Goal: Task Accomplishment & Management: Manage account settings

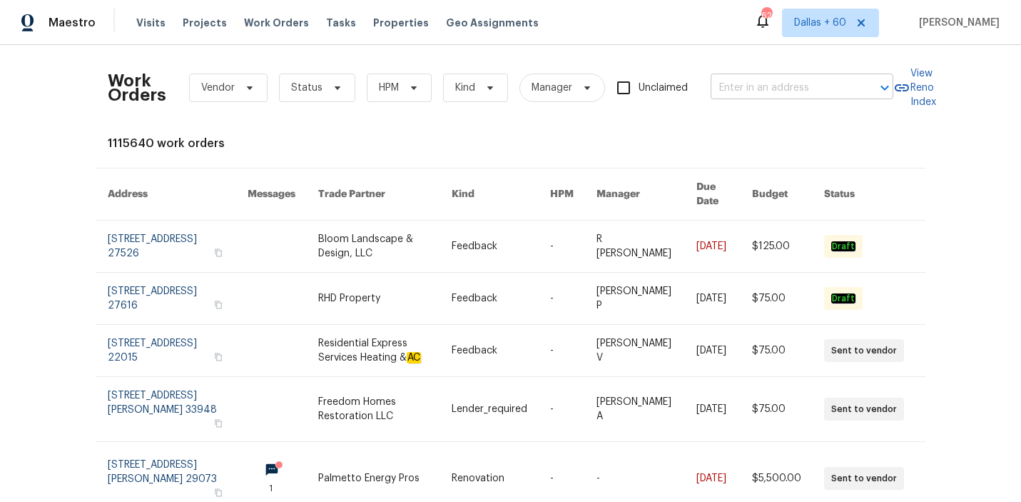
click at [757, 93] on input "text" at bounding box center [782, 88] width 143 height 22
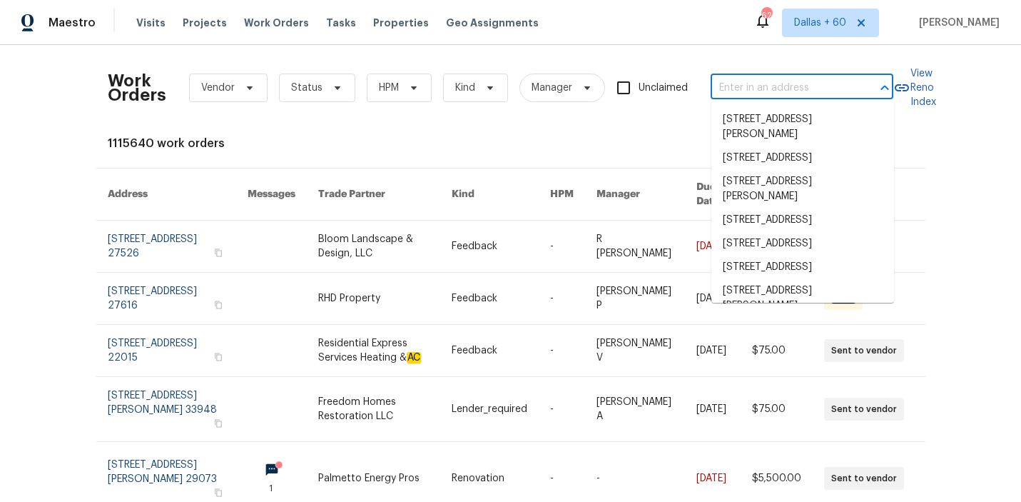
paste input "no changes needed Performed pest treatment and removed wasps at the front door …"
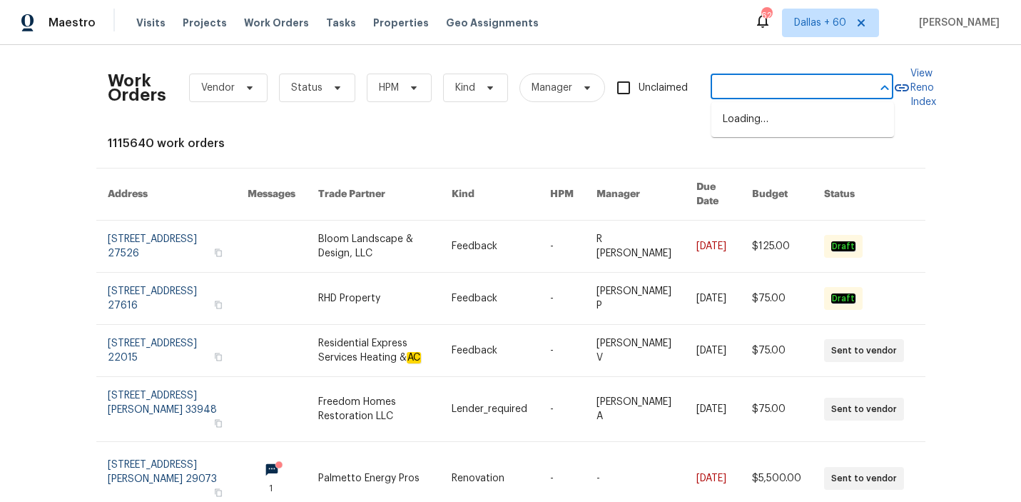
type input "no changes needed Performed pest treatment and removed wasps at the front door …"
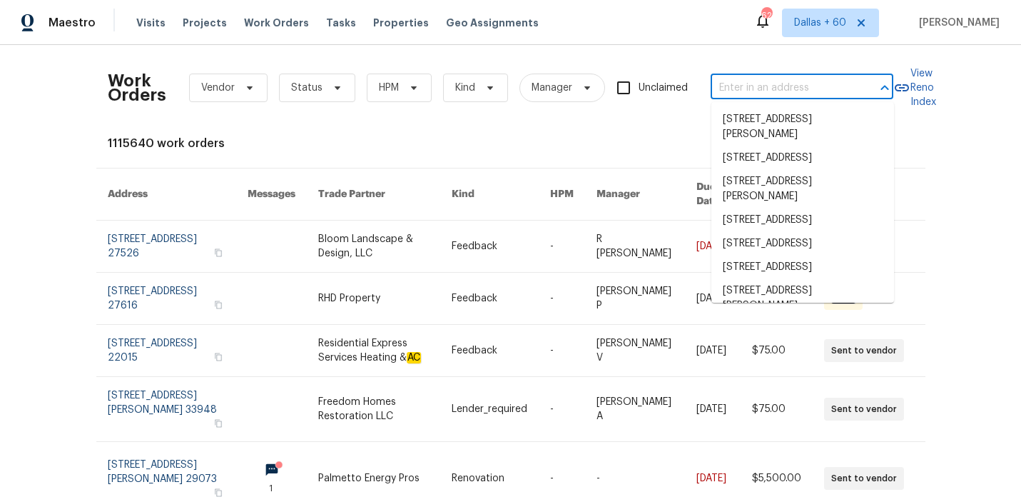
click at [762, 87] on input "text" at bounding box center [782, 88] width 143 height 22
paste input "no changes needed Performed pest treatment and removed wasps at the front door …"
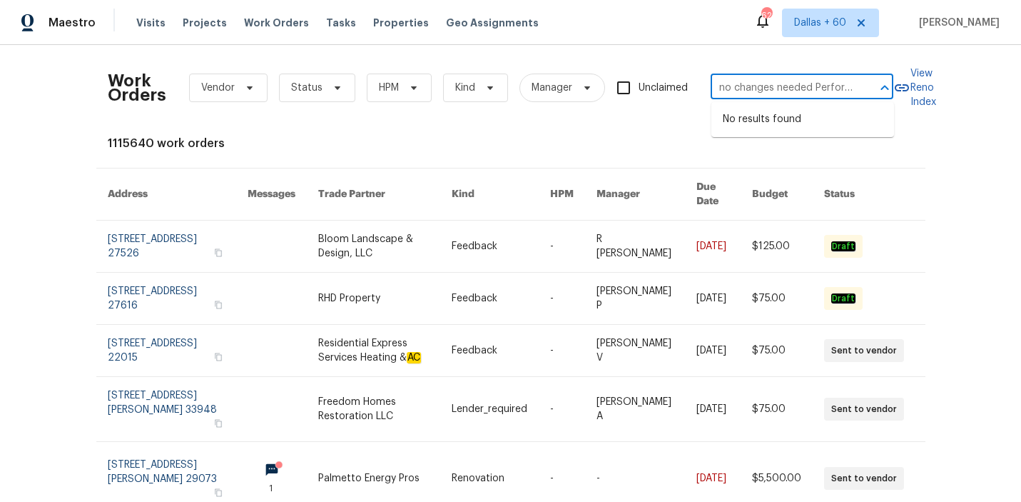
scroll to position [0, 532]
type input "no changes needed Performed pest treatment and removed wasps at the front door …"
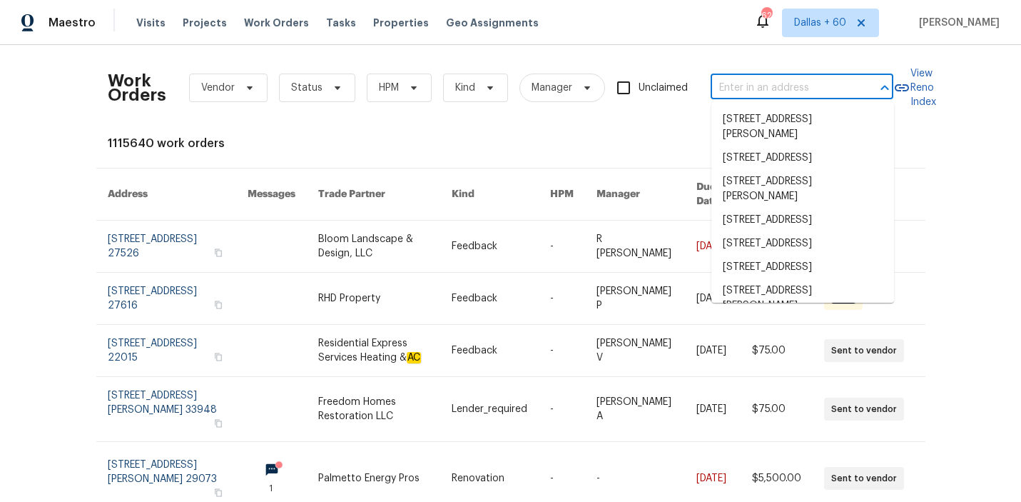
scroll to position [0, 0]
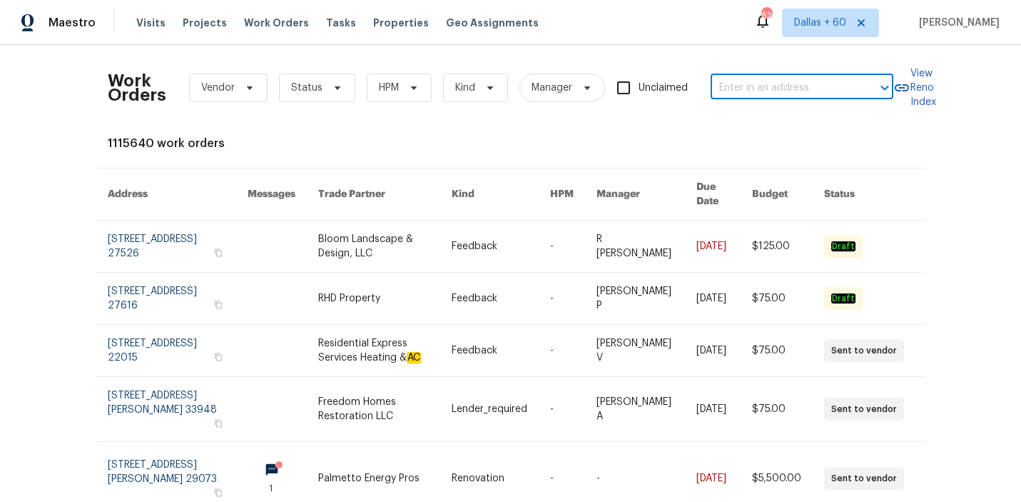
click at [756, 85] on input "text" at bounding box center [782, 88] width 143 height 22
paste input "[STREET_ADDRESS]"
type input "[STREET_ADDRESS]"
click at [759, 123] on li "[STREET_ADDRESS]" at bounding box center [803, 120] width 183 height 24
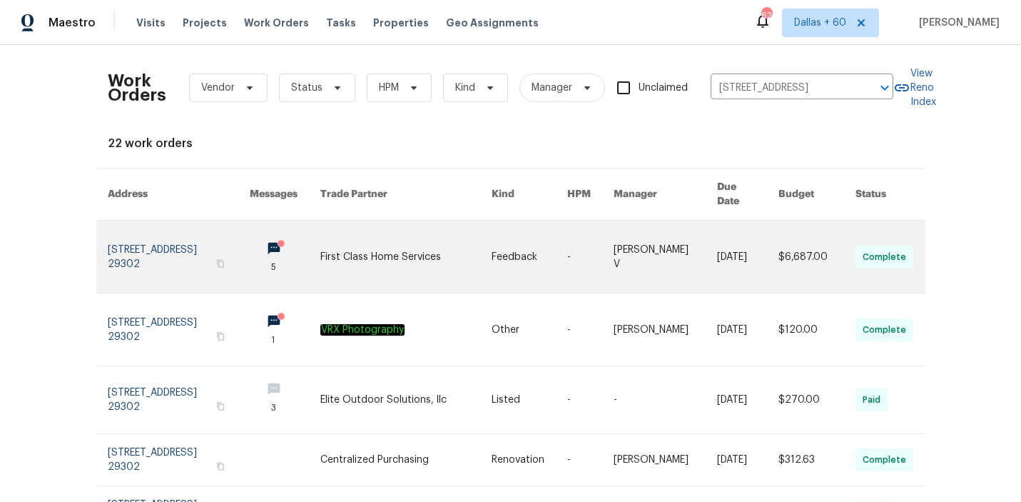
click at [510, 252] on link at bounding box center [530, 257] width 76 height 72
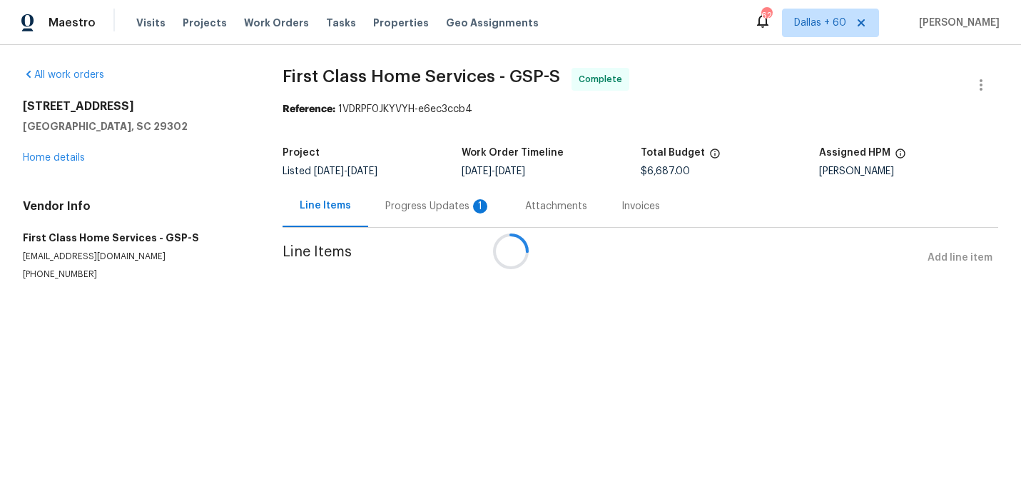
click at [53, 156] on div at bounding box center [510, 251] width 1021 height 502
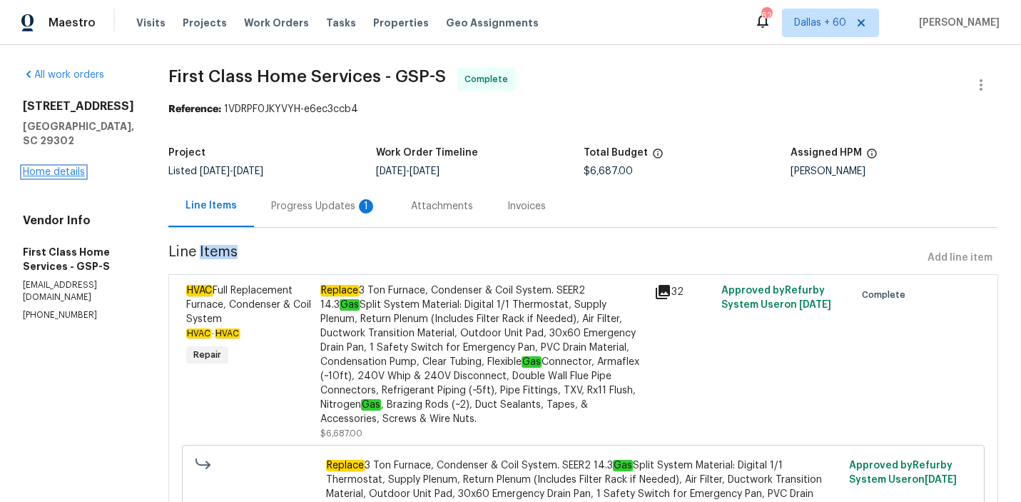
click at [57, 171] on link "Home details" at bounding box center [54, 172] width 62 height 10
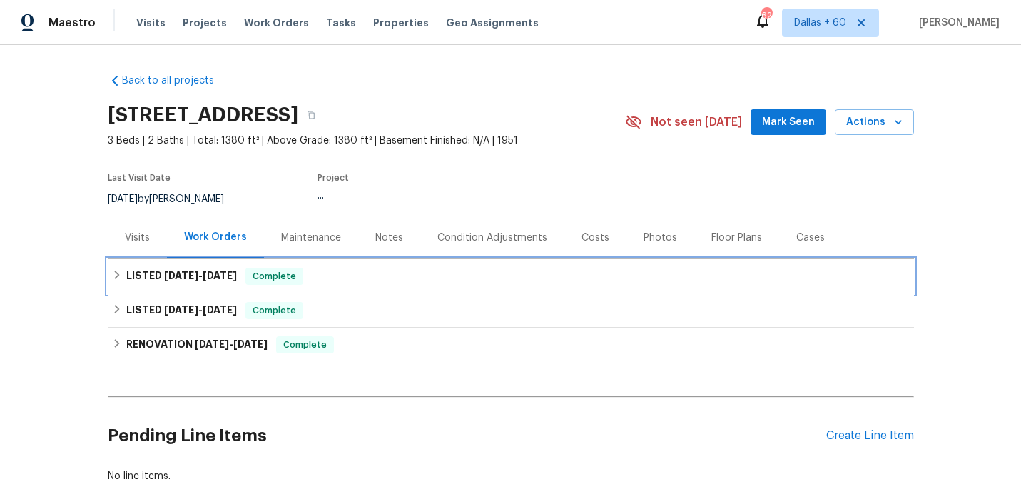
click at [403, 271] on div "LISTED [DATE] - [DATE] Complete" at bounding box center [511, 276] width 798 height 17
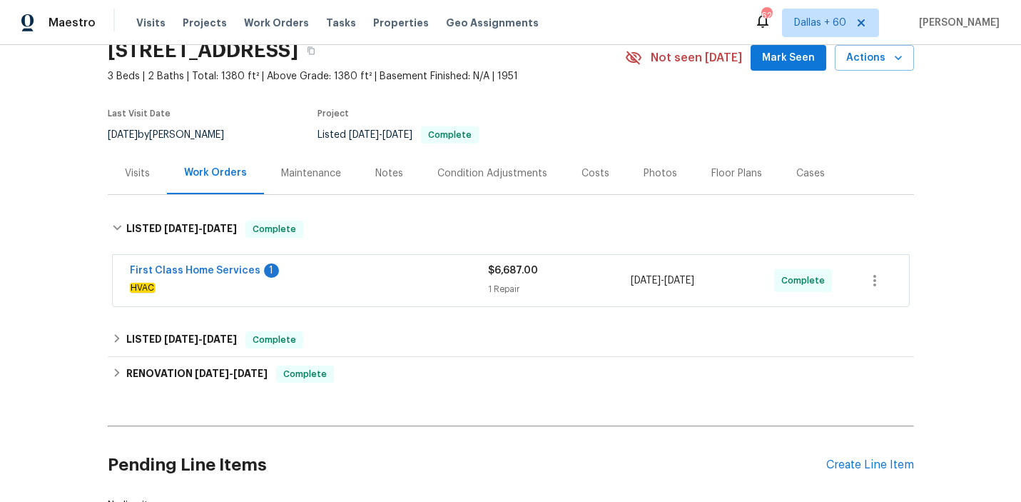
click at [403, 271] on div "First Class Home Services 1" at bounding box center [309, 271] width 358 height 17
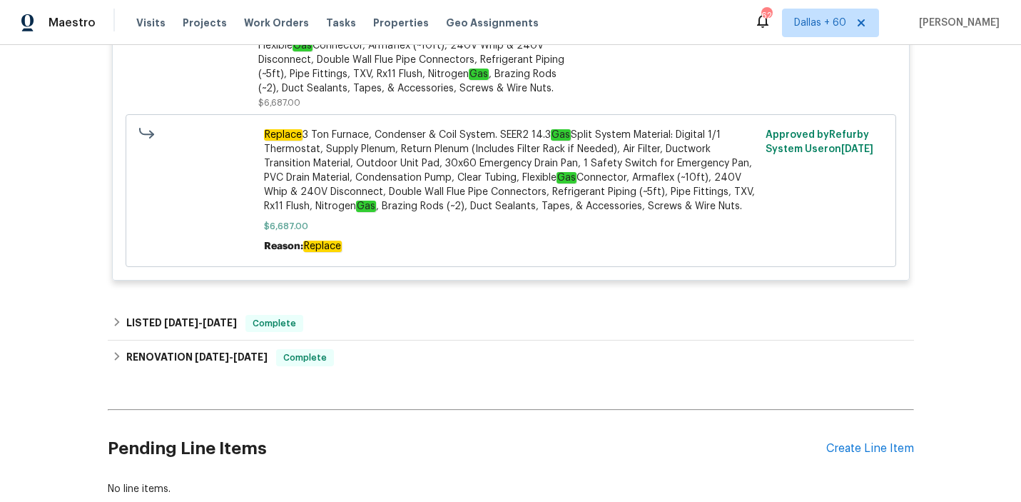
scroll to position [464, 0]
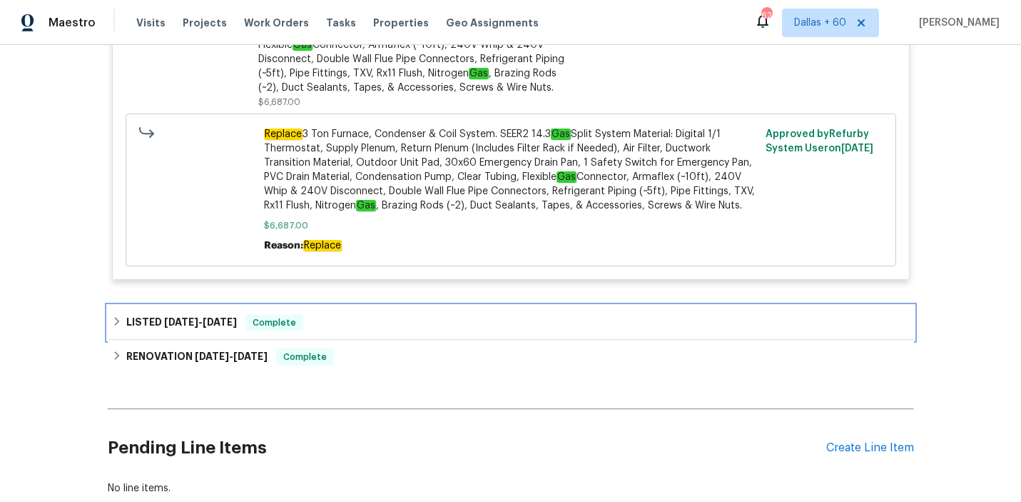
click at [411, 315] on div "LISTED [DATE] - [DATE] Complete" at bounding box center [511, 322] width 798 height 17
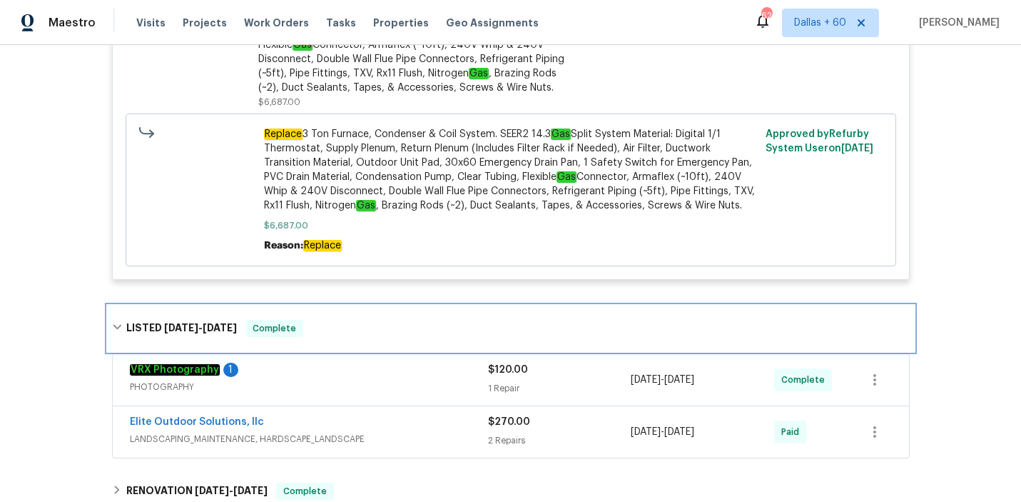
scroll to position [0, 0]
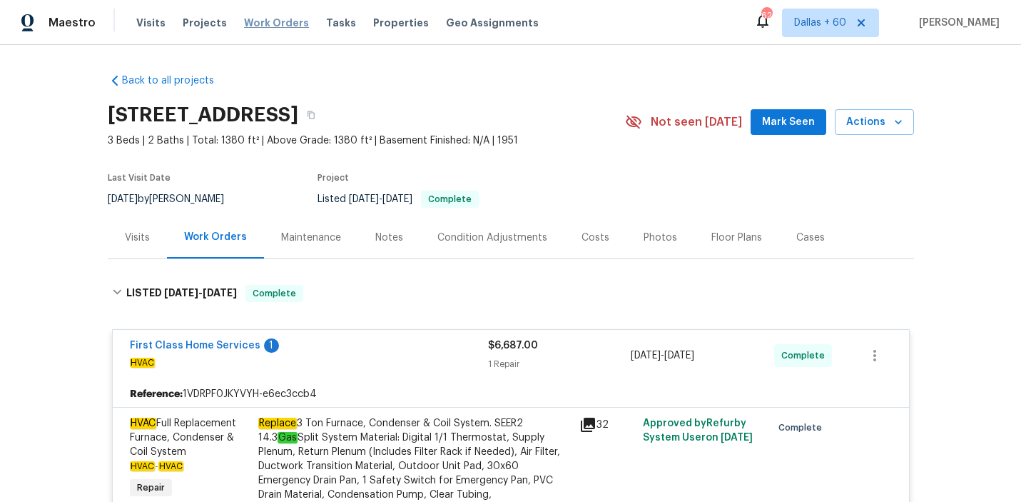
click at [274, 24] on span "Work Orders" at bounding box center [276, 23] width 65 height 14
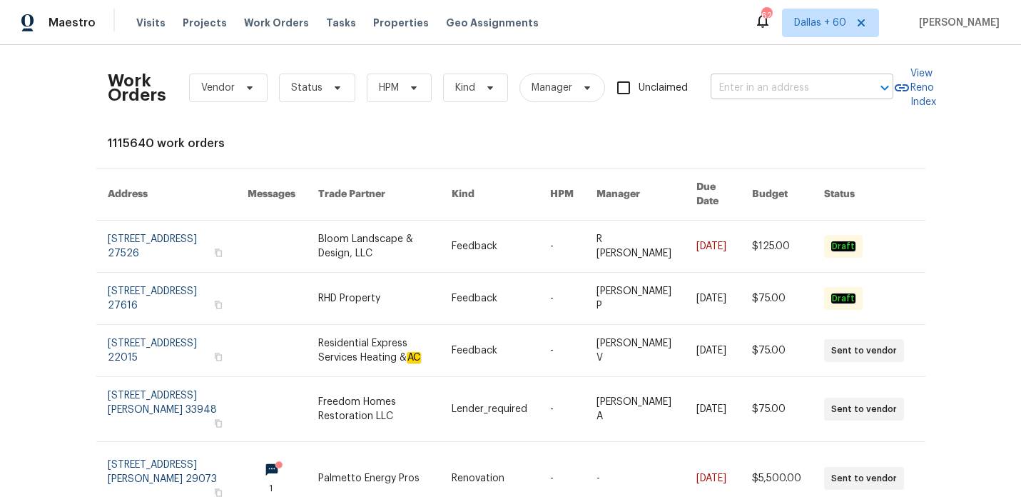
click at [785, 88] on input "text" at bounding box center [782, 88] width 143 height 22
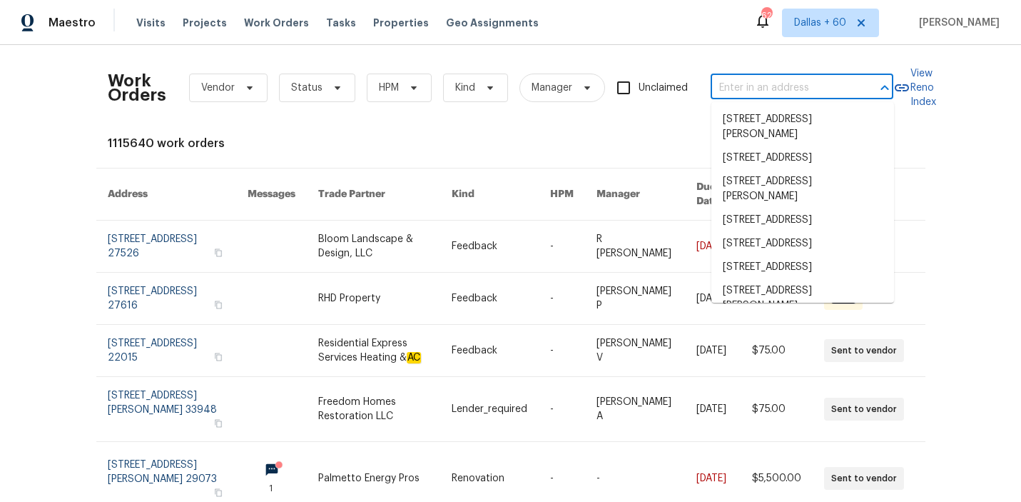
paste input "[STREET_ADDRESS]"
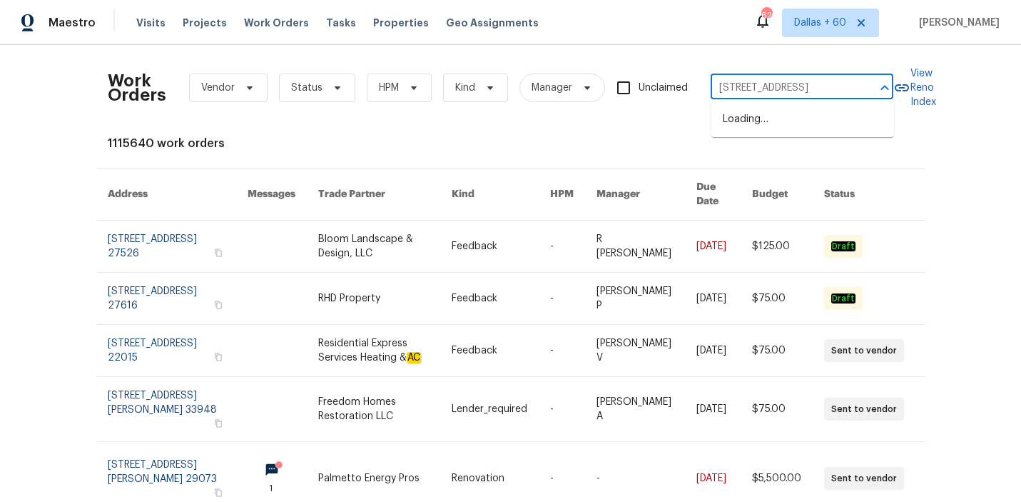
type input "[STREET_ADDRESS]"
click at [787, 122] on li "[STREET_ADDRESS]" at bounding box center [803, 120] width 183 height 24
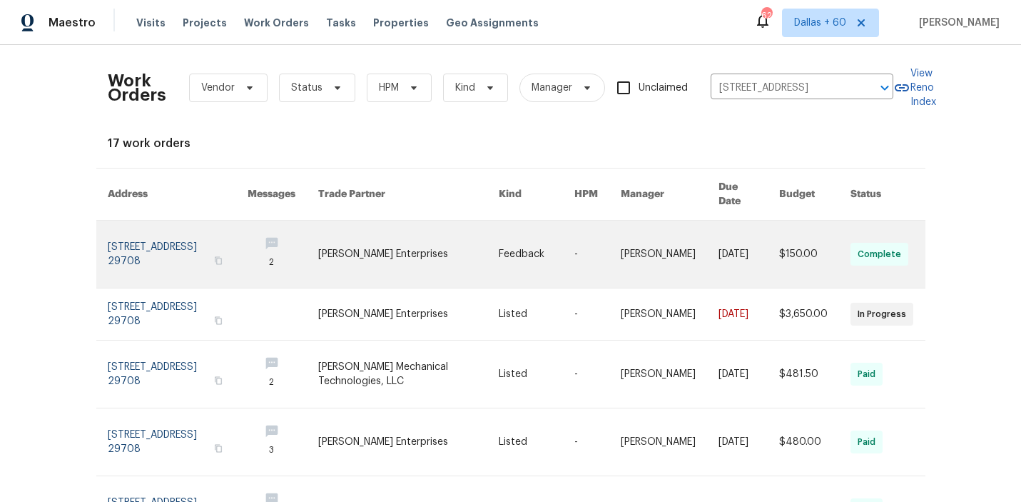
click at [400, 232] on link at bounding box center [408, 254] width 181 height 67
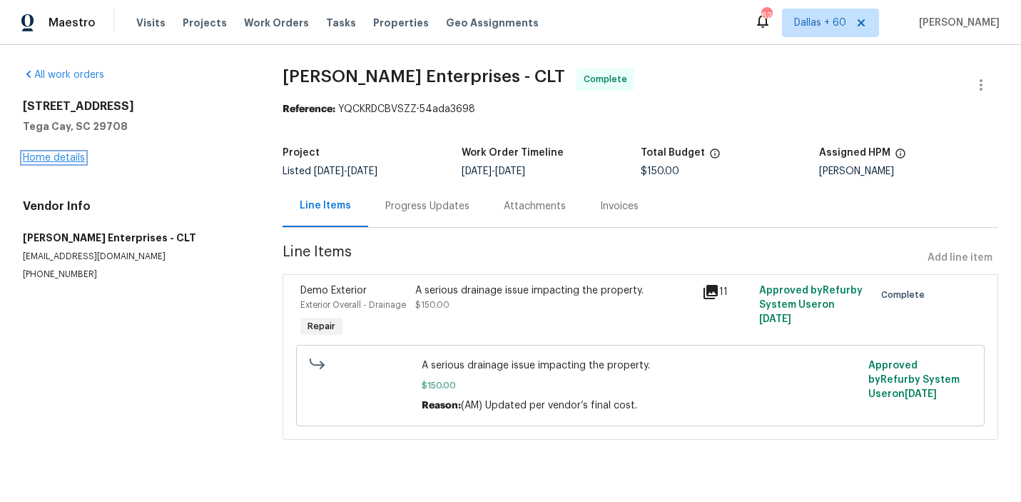
click at [58, 155] on link "Home details" at bounding box center [54, 158] width 62 height 10
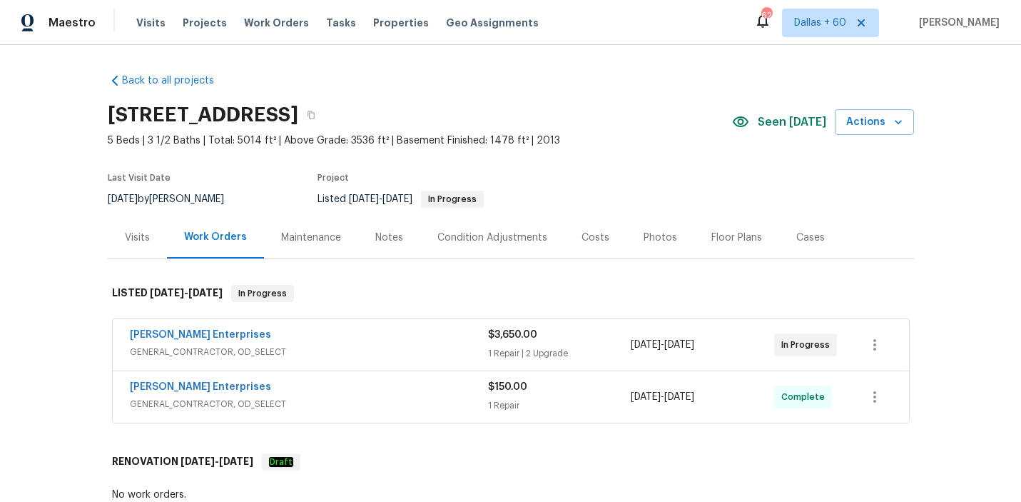
click at [429, 353] on span "GENERAL_CONTRACTOR, OD_SELECT" at bounding box center [309, 352] width 358 height 14
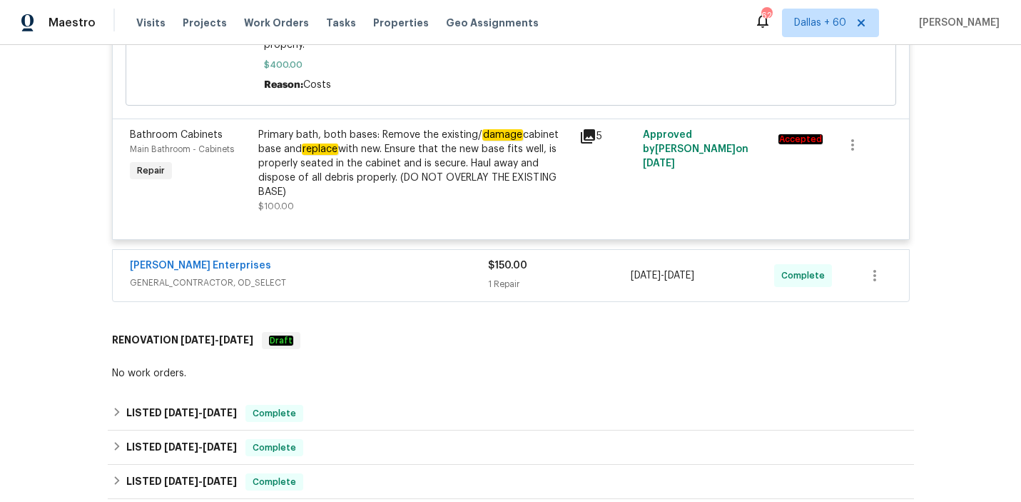
scroll to position [800, 0]
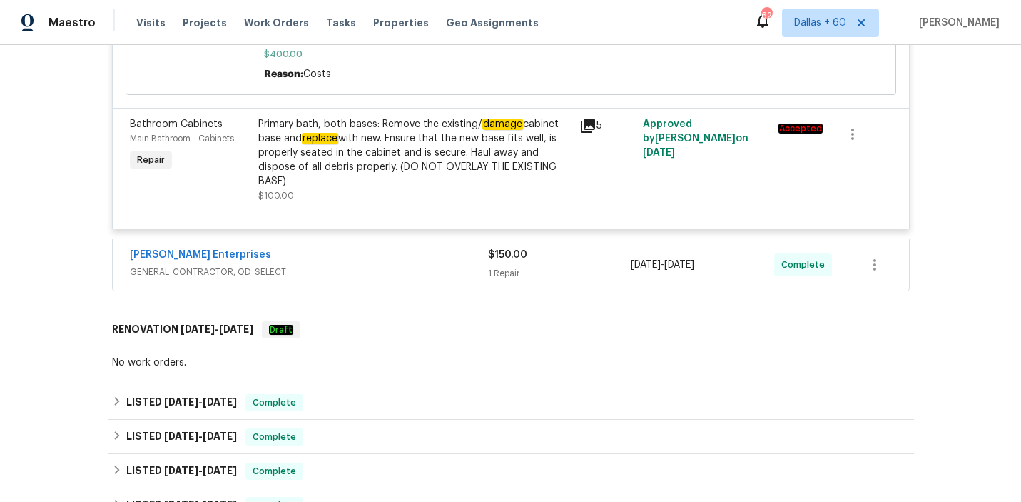
click at [401, 248] on div "[PERSON_NAME] Enterprises" at bounding box center [309, 256] width 358 height 17
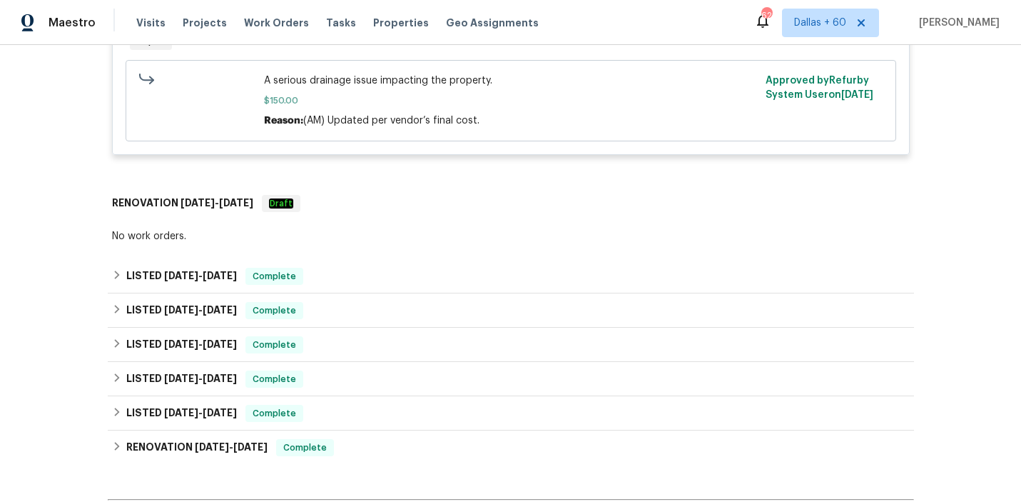
scroll to position [1128, 0]
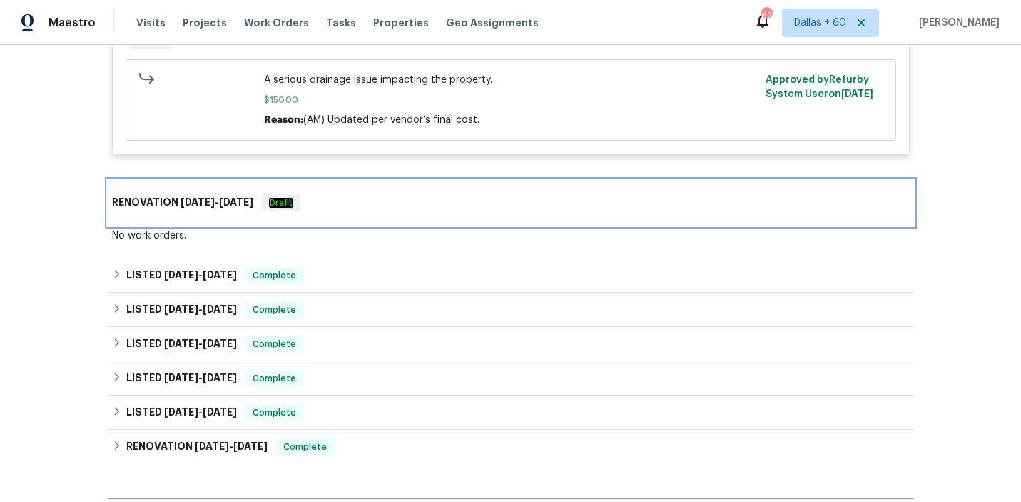
click at [399, 194] on div "RENOVATION [DATE] - [DATE] Draft" at bounding box center [511, 202] width 798 height 17
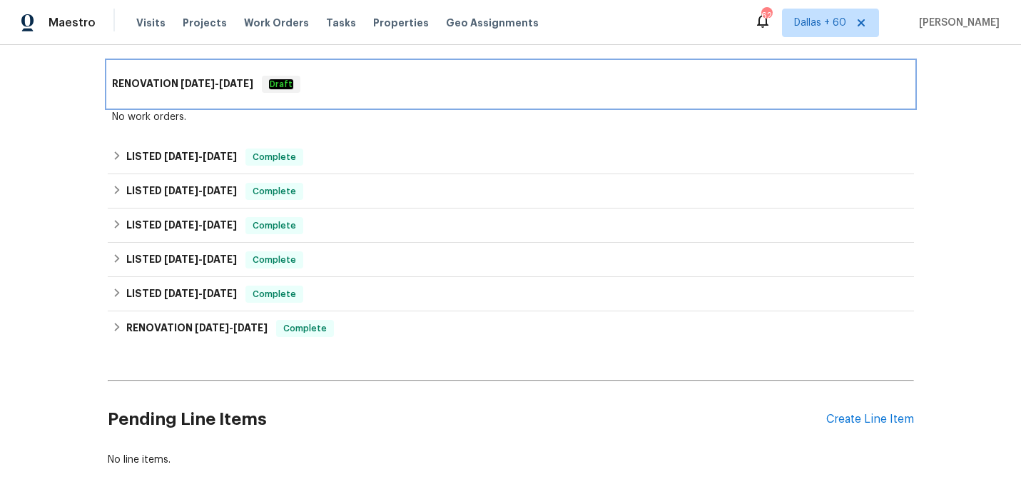
scroll to position [1259, 0]
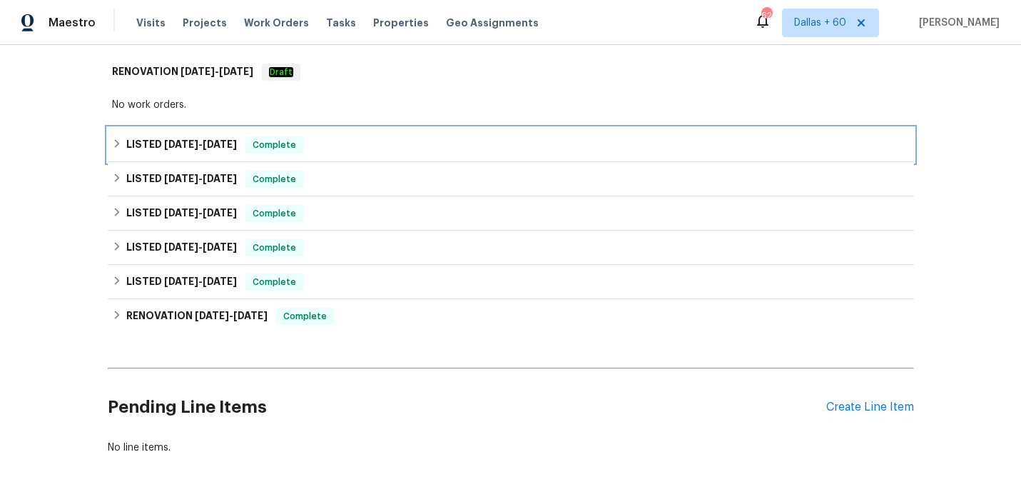
click at [395, 136] on div "LISTED [DATE] - [DATE] Complete" at bounding box center [511, 144] width 798 height 17
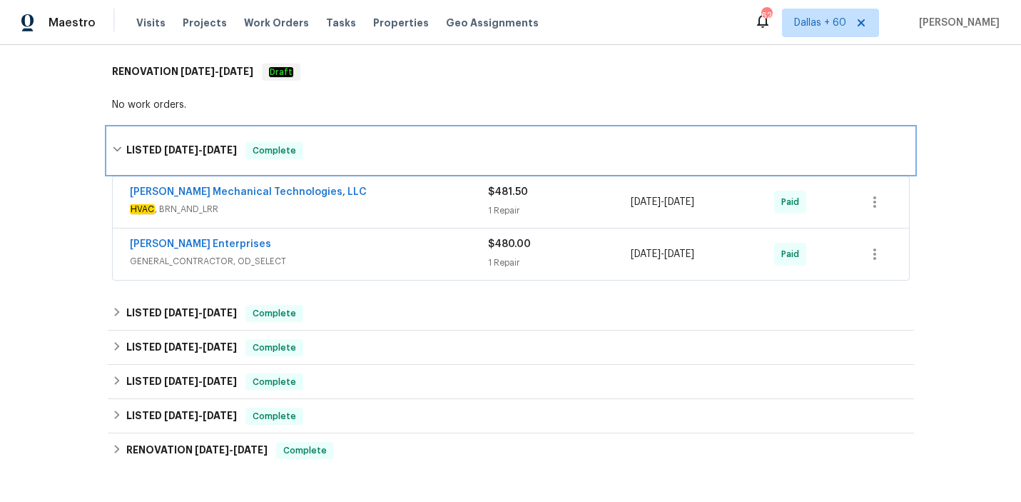
scroll to position [1308, 0]
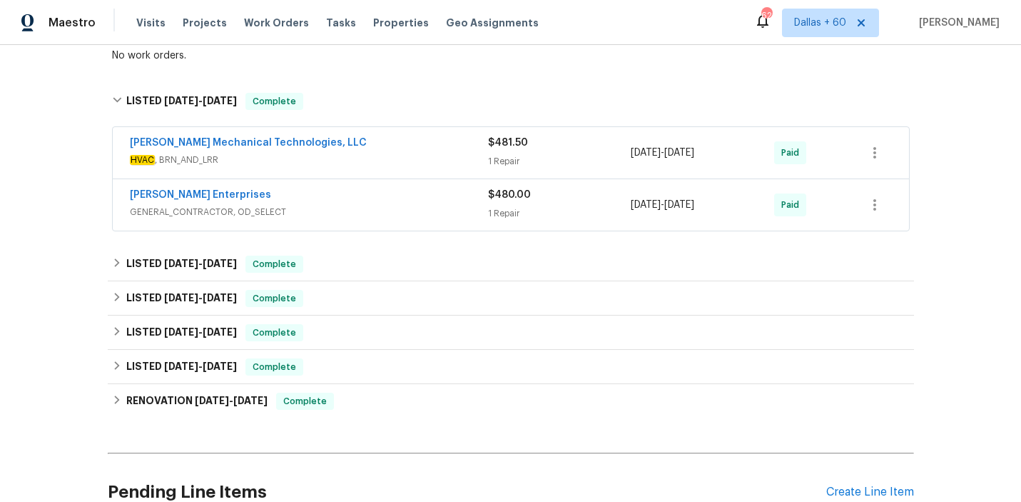
click at [393, 205] on span "GENERAL_CONTRACTOR, OD_SELECT" at bounding box center [309, 212] width 358 height 14
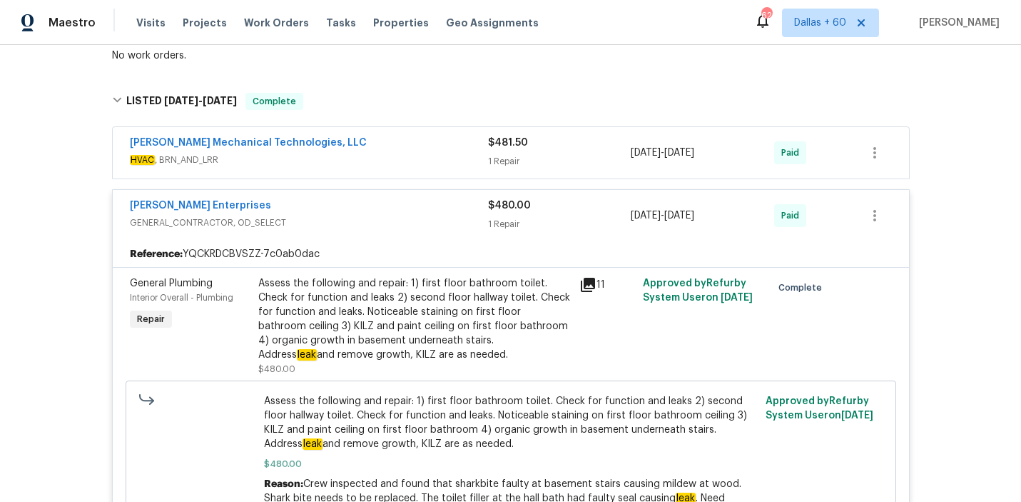
click at [390, 153] on span "HVAC , BRN_AND_LRR" at bounding box center [309, 160] width 358 height 14
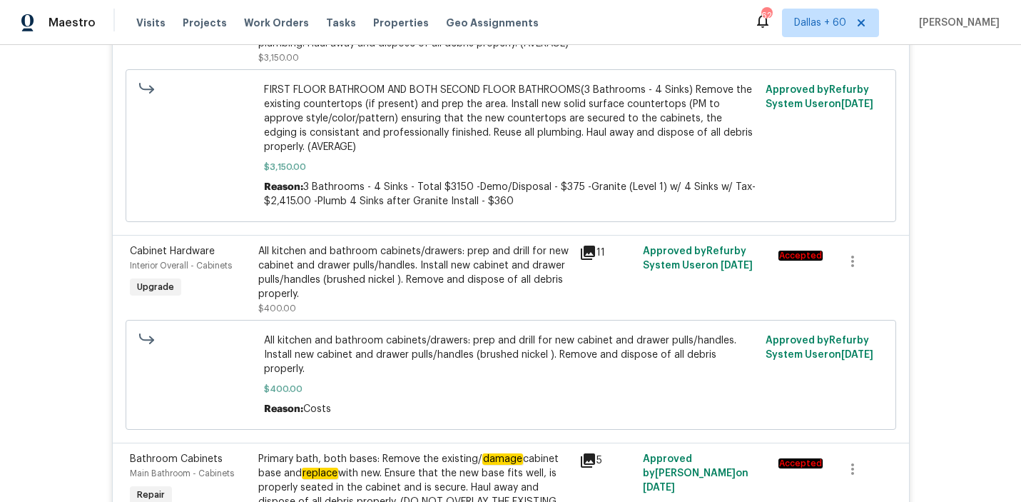
scroll to position [0, 0]
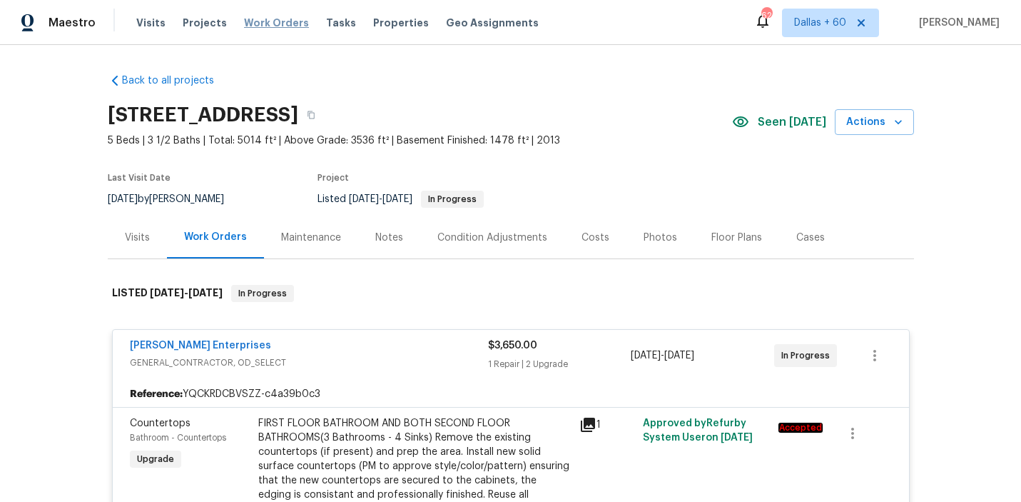
click at [279, 21] on span "Work Orders" at bounding box center [276, 23] width 65 height 14
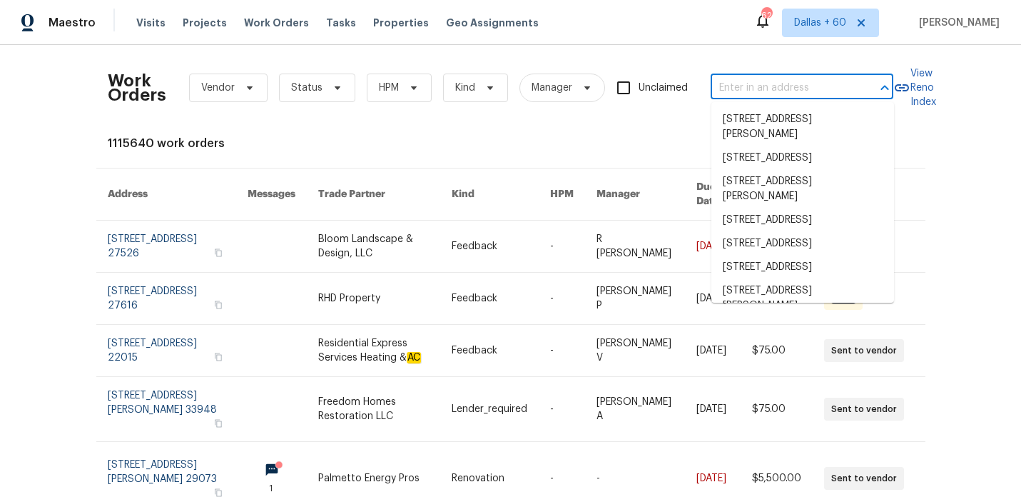
click at [777, 84] on input "text" at bounding box center [782, 88] width 143 height 22
paste input "[STREET_ADDRESS]"
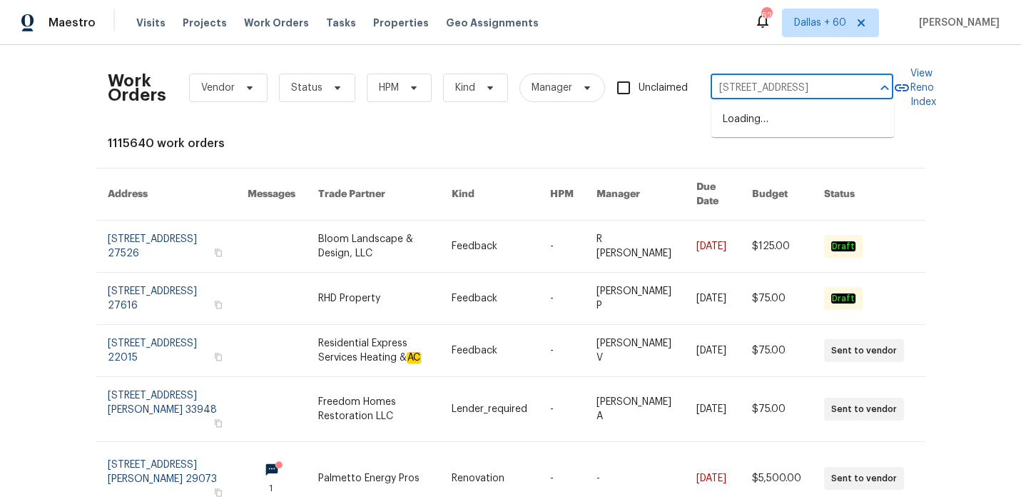
scroll to position [0, 74]
type input "[STREET_ADDRESS]"
click at [769, 128] on li "[STREET_ADDRESS]" at bounding box center [803, 120] width 183 height 24
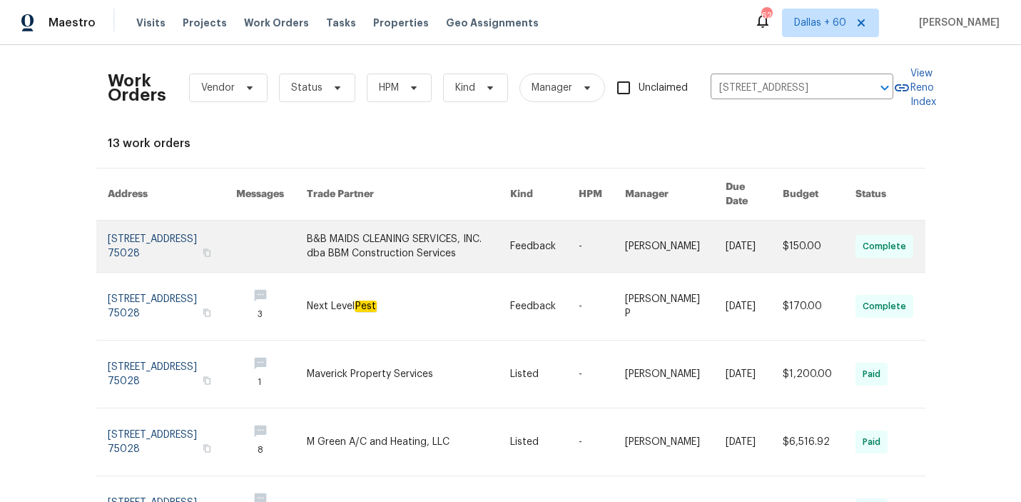
click at [597, 238] on link at bounding box center [602, 246] width 46 height 51
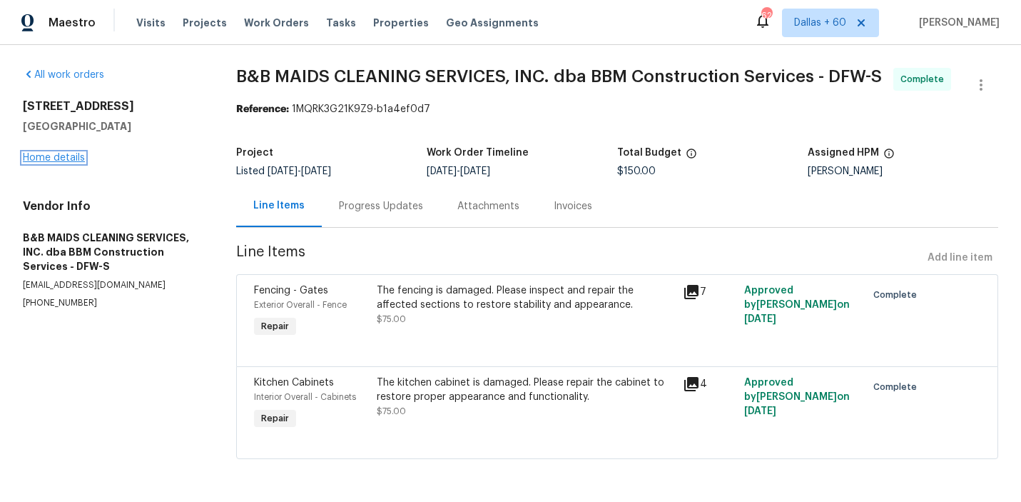
click at [55, 158] on link "Home details" at bounding box center [54, 158] width 62 height 10
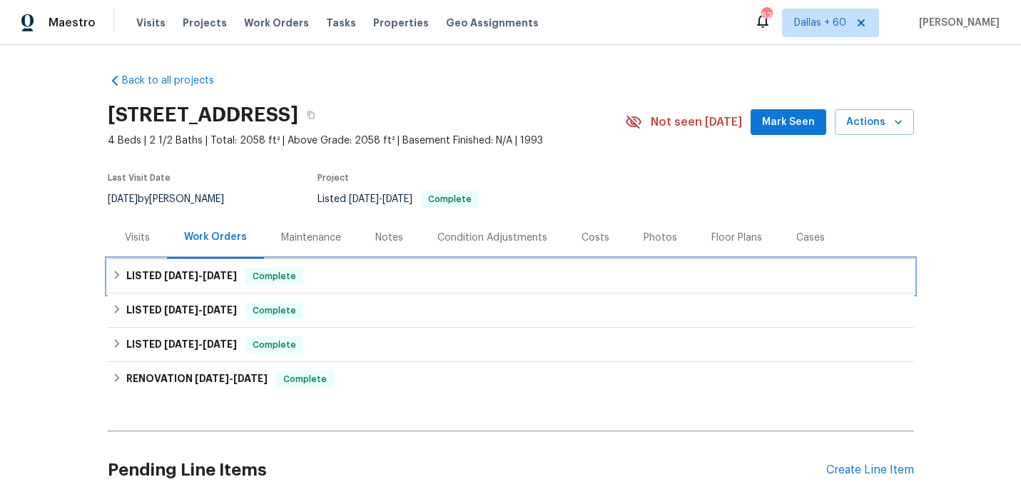
click at [411, 276] on div "LISTED [DATE] - [DATE] Complete" at bounding box center [511, 276] width 798 height 17
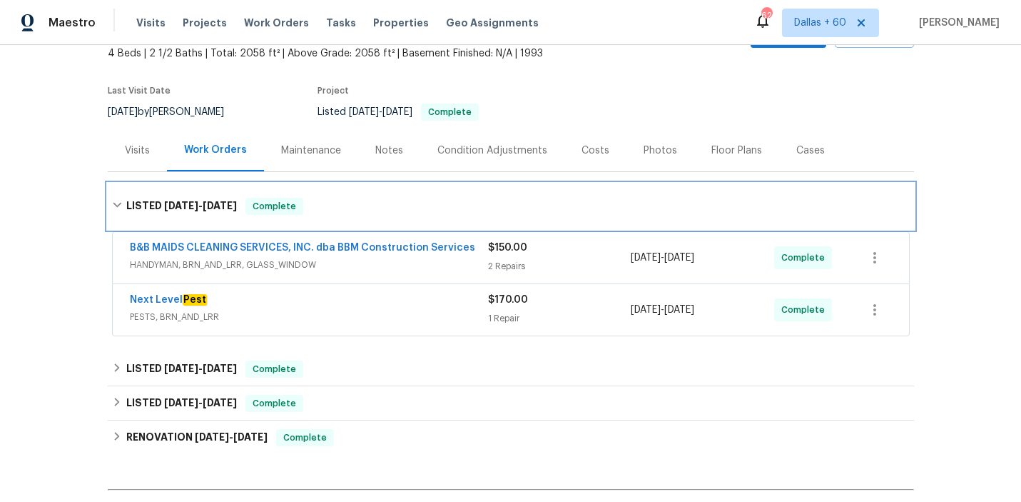
scroll to position [89, 0]
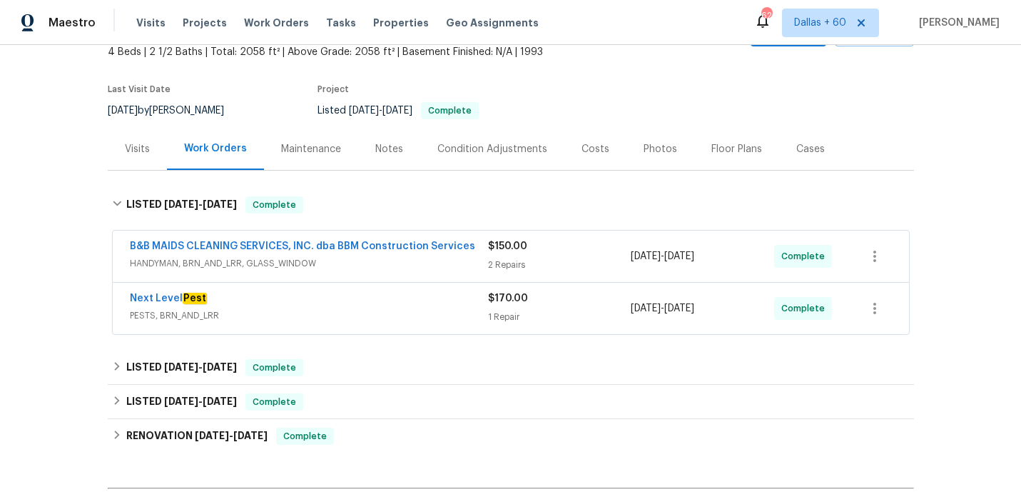
click at [408, 314] on span "PESTS, BRN_AND_LRR" at bounding box center [309, 315] width 358 height 14
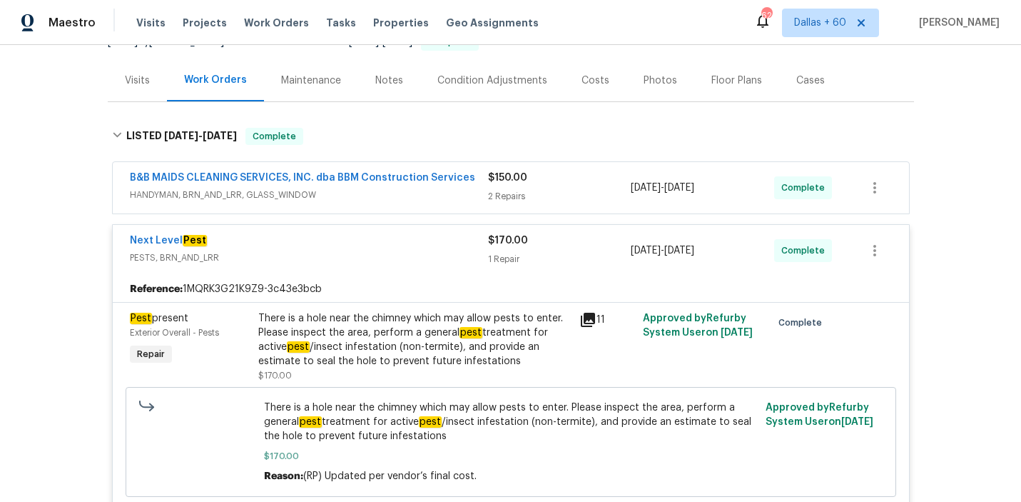
scroll to position [158, 0]
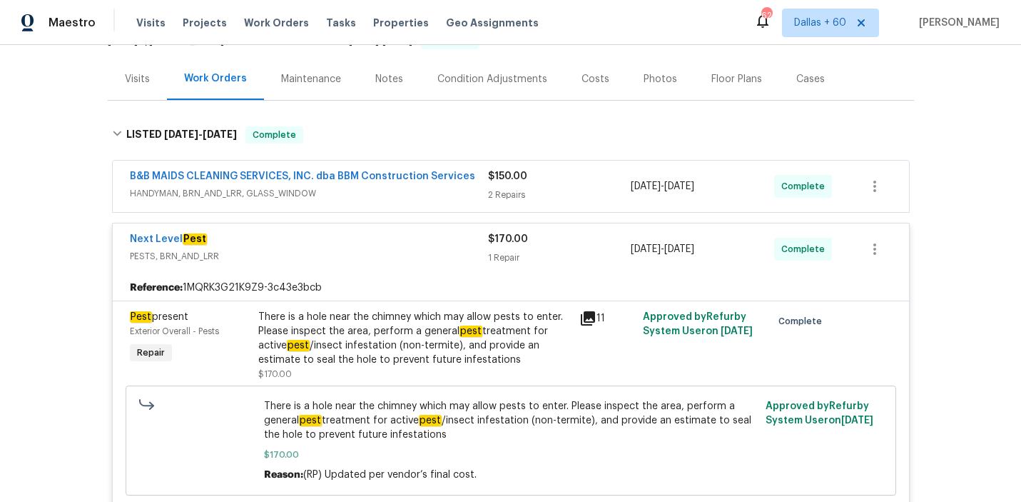
click at [440, 200] on div "B&B MAIDS CLEANING SERVICES, INC. dba BBM Construction Services HANDYMAN, BRN_A…" at bounding box center [309, 186] width 358 height 34
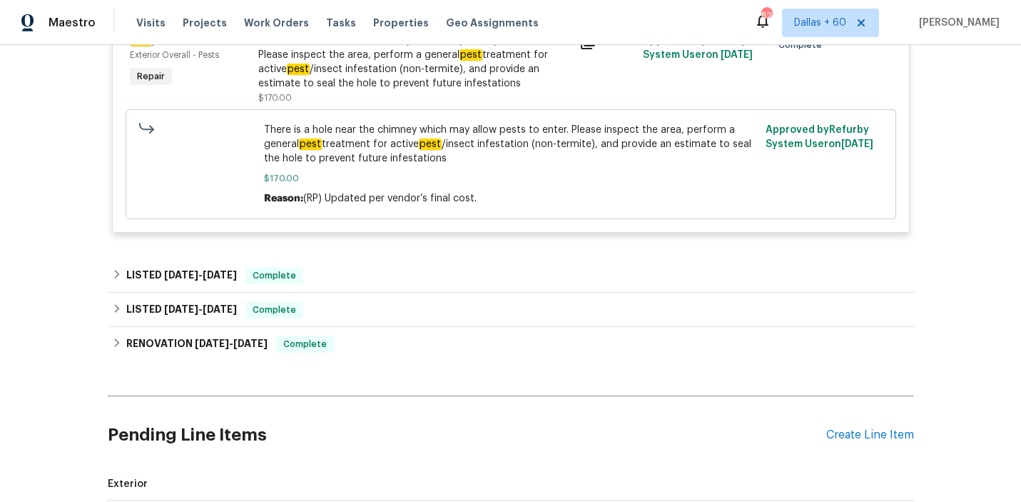
scroll to position [686, 0]
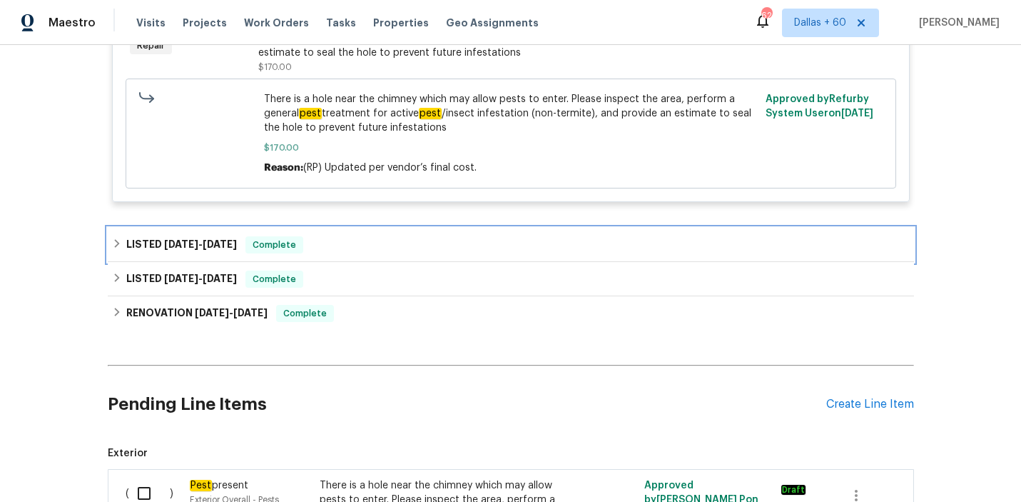
click at [413, 244] on div "LISTED [DATE] - [DATE] Complete" at bounding box center [511, 244] width 798 height 17
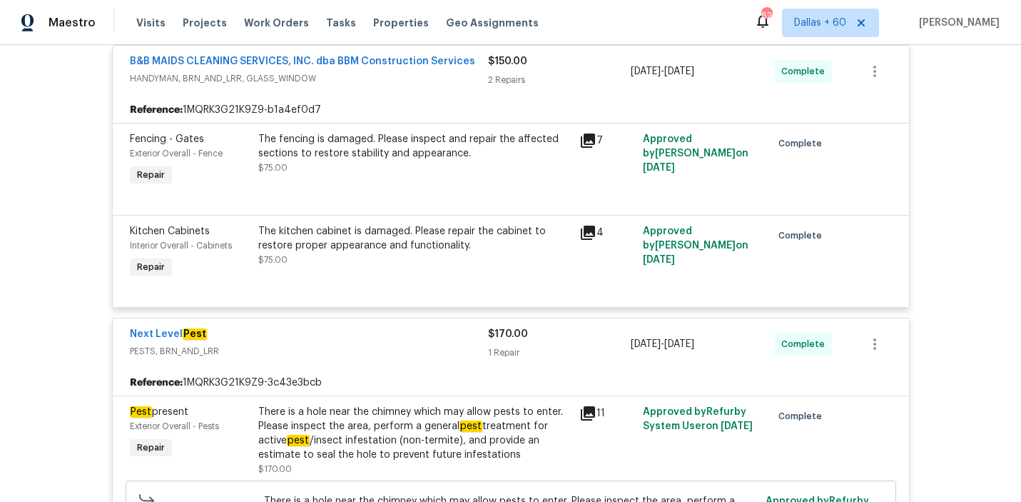
scroll to position [276, 0]
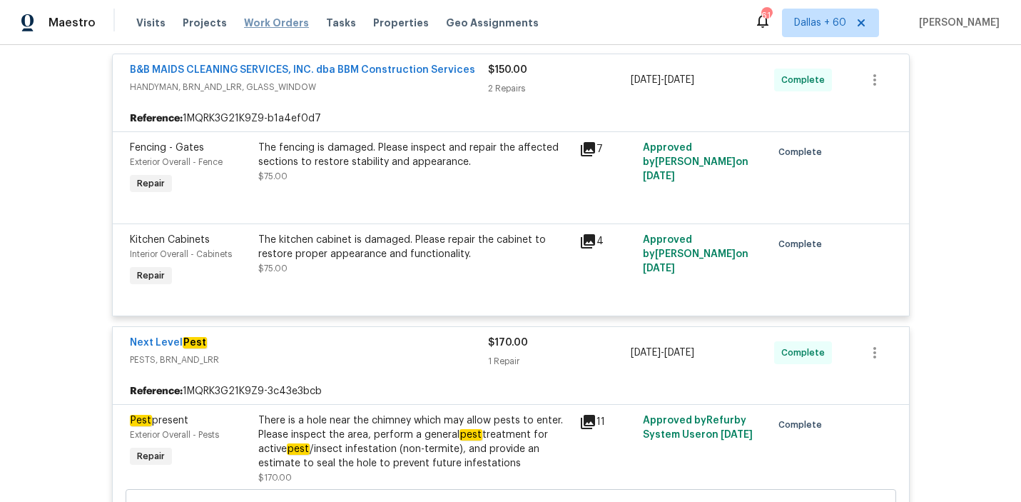
click at [283, 22] on span "Work Orders" at bounding box center [276, 23] width 65 height 14
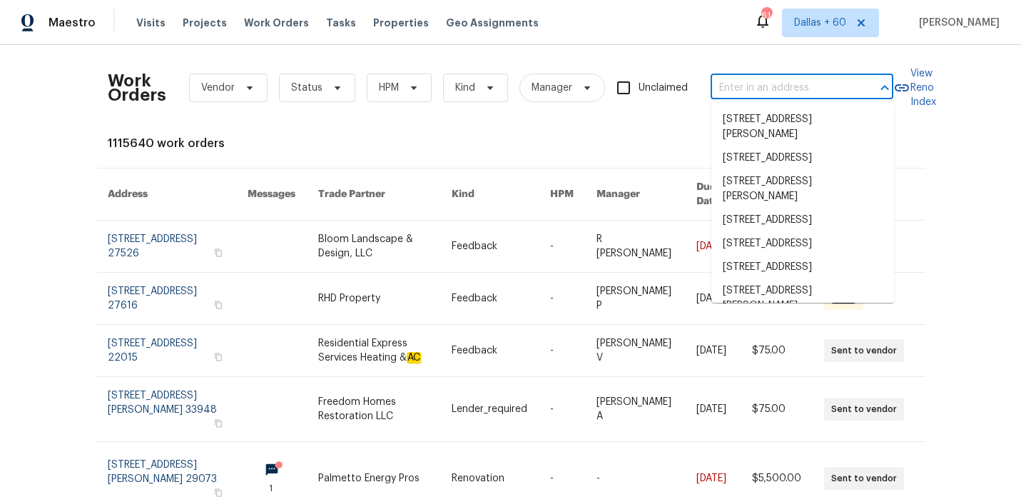
click at [748, 83] on input "text" at bounding box center [782, 88] width 143 height 22
paste input "[STREET_ADDRESS]"
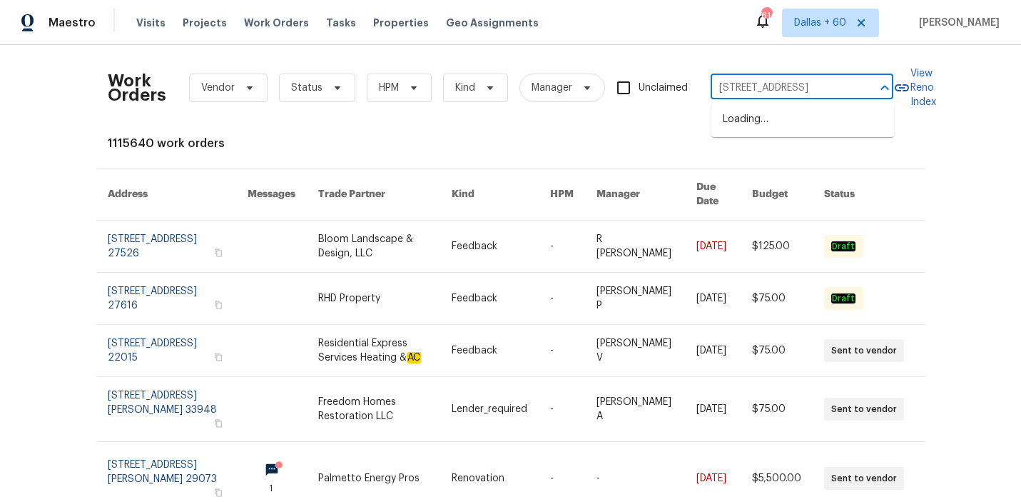
type input "[STREET_ADDRESS]"
click at [749, 121] on li "[STREET_ADDRESS]" at bounding box center [803, 120] width 183 height 24
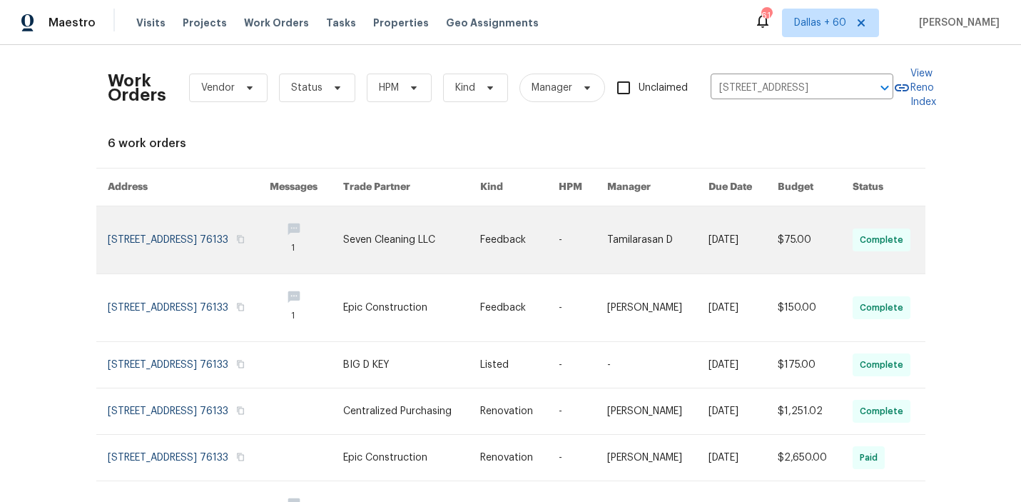
click at [455, 243] on link at bounding box center [411, 239] width 136 height 67
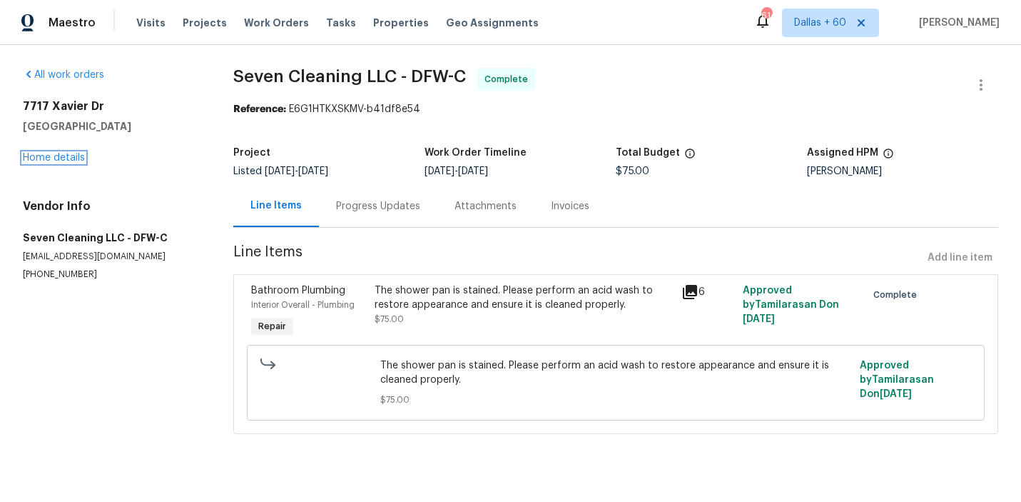
click at [46, 161] on link "Home details" at bounding box center [54, 158] width 62 height 10
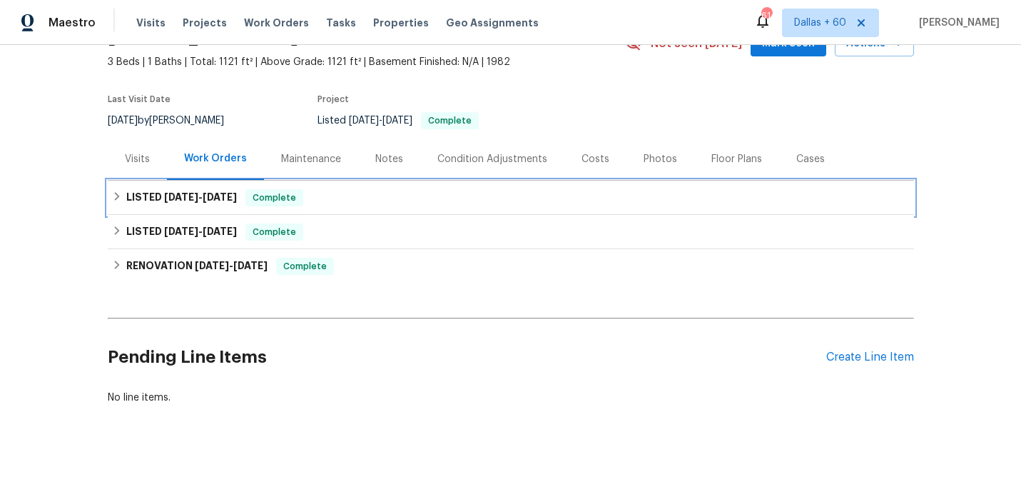
click at [426, 198] on div "LISTED [DATE] - [DATE] Complete" at bounding box center [511, 197] width 798 height 17
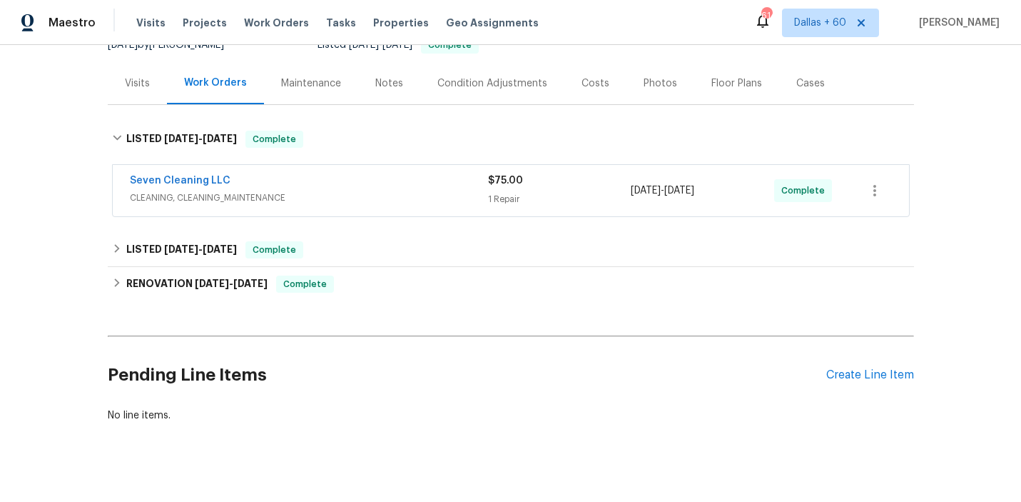
click at [426, 198] on span "CLEANING, CLEANING_MAINTENANCE" at bounding box center [309, 198] width 358 height 14
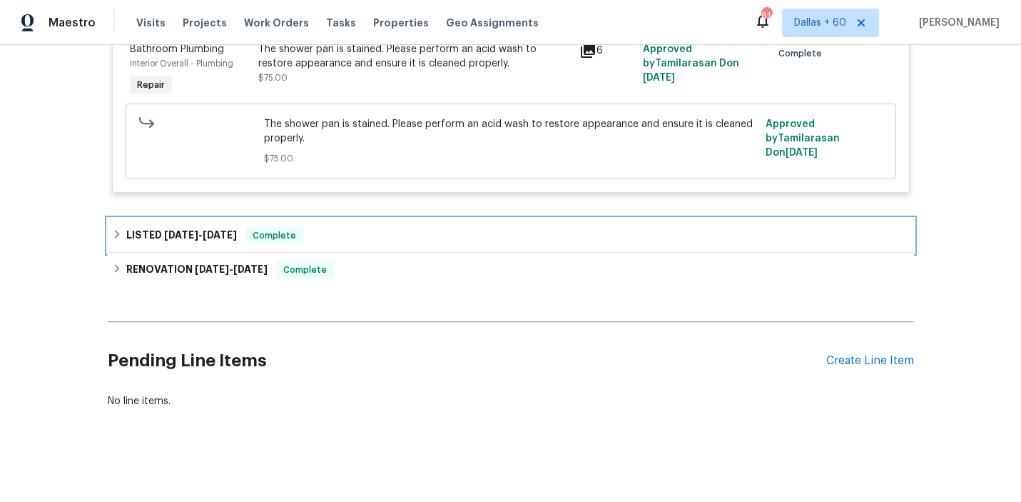
click at [409, 228] on div "LISTED [DATE] - [DATE] Complete" at bounding box center [511, 235] width 798 height 17
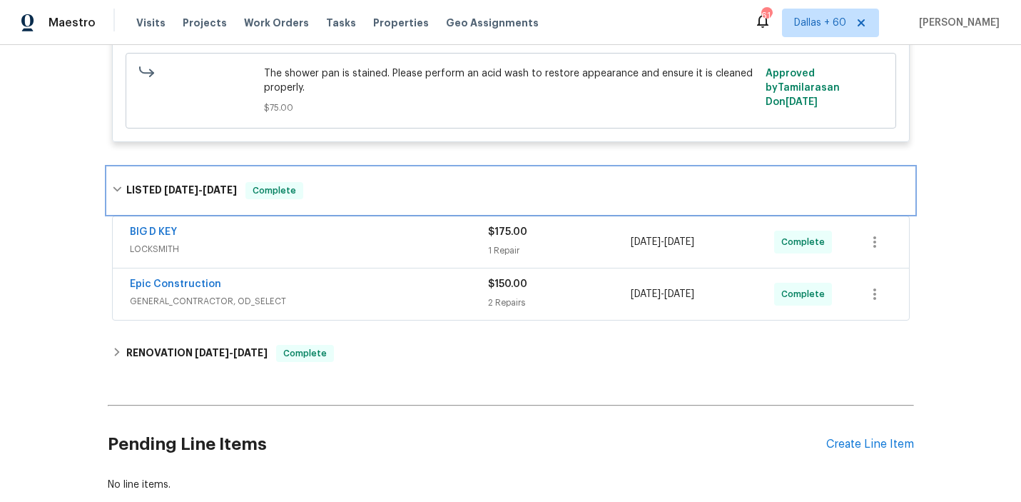
scroll to position [440, 0]
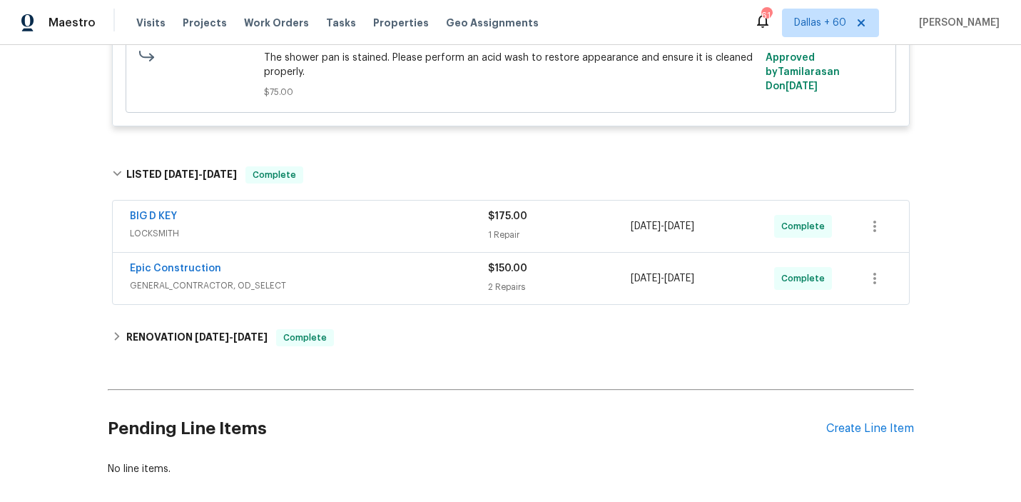
click at [409, 233] on span "LOCKSMITH" at bounding box center [309, 233] width 358 height 14
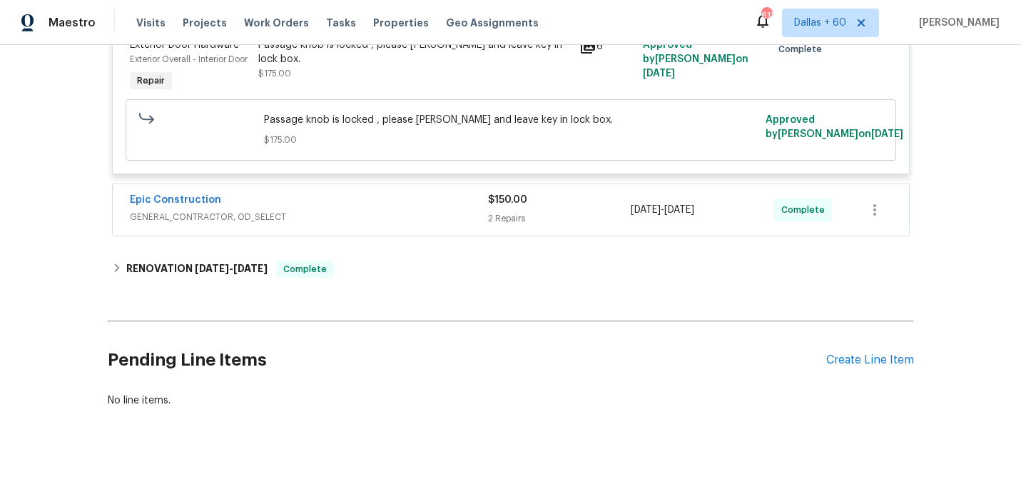
scroll to position [717, 0]
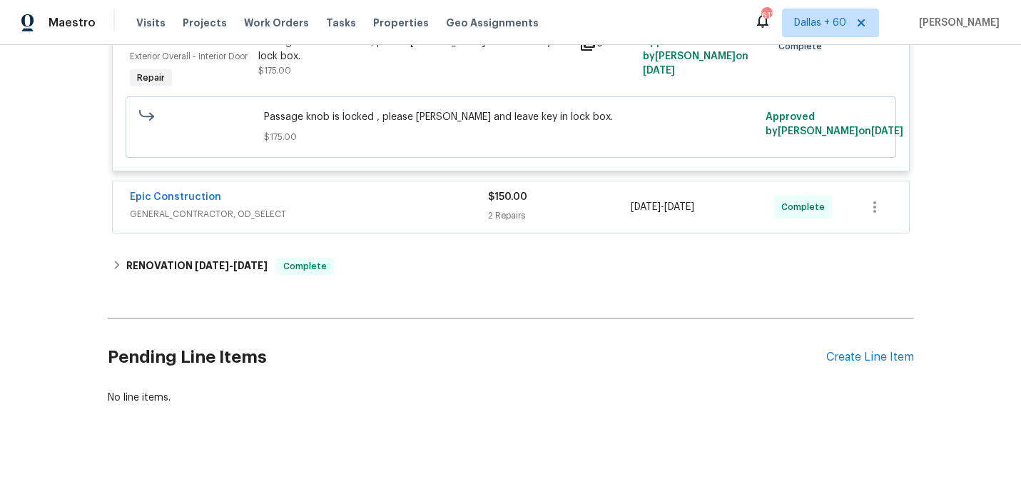
click at [410, 213] on span "GENERAL_CONTRACTOR, OD_SELECT" at bounding box center [309, 214] width 358 height 14
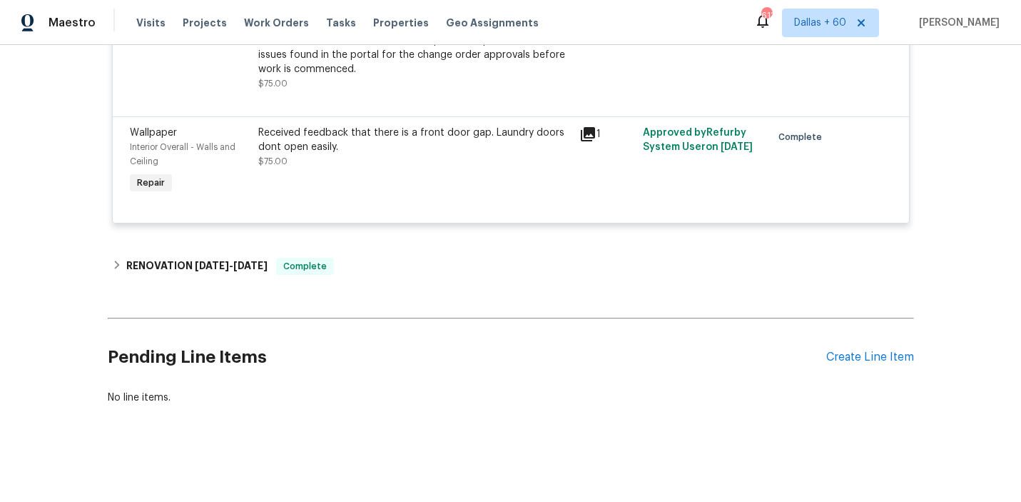
scroll to position [0, 0]
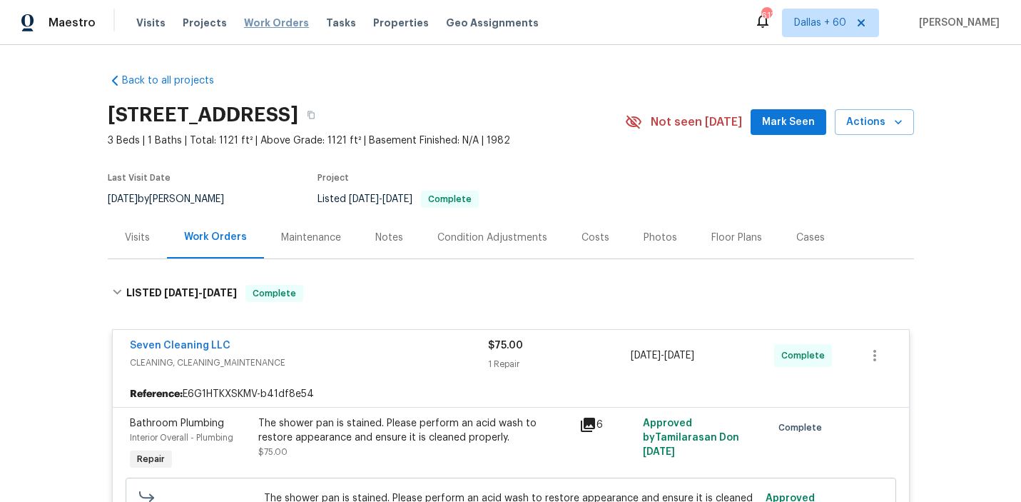
click at [281, 24] on span "Work Orders" at bounding box center [276, 23] width 65 height 14
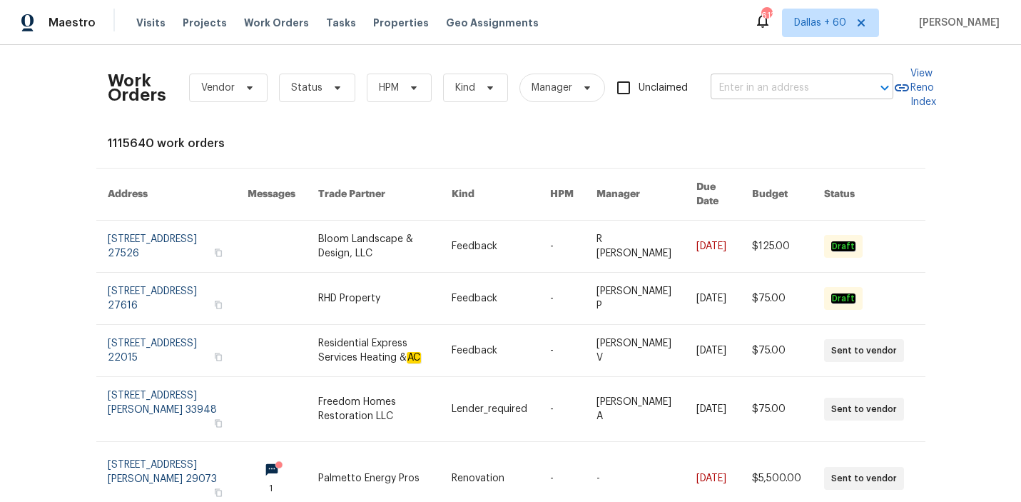
click at [771, 84] on input "text" at bounding box center [782, 88] width 143 height 22
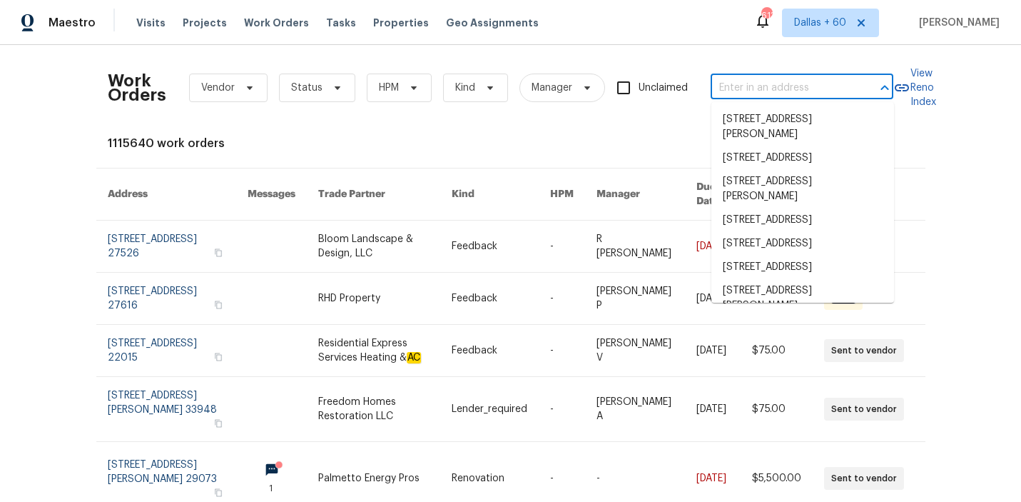
paste input "[STREET_ADDRESS]"
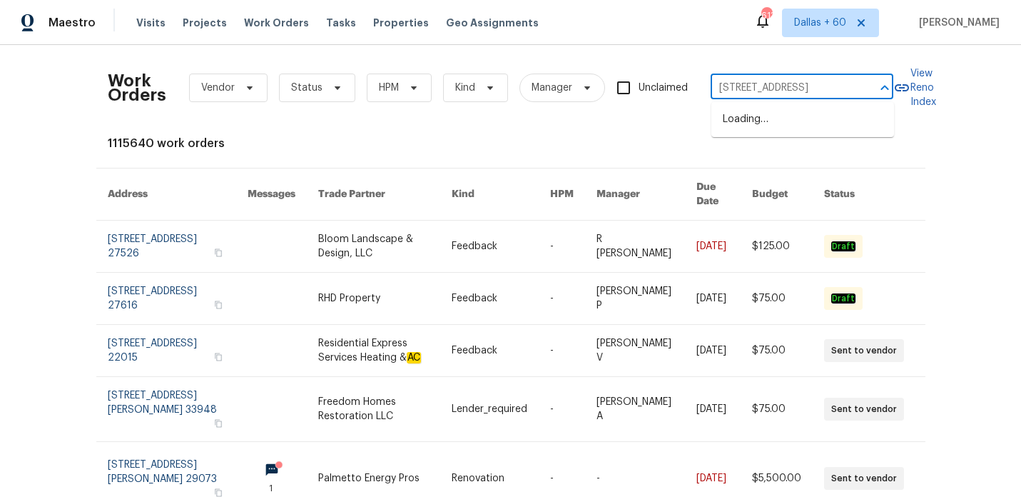
type input "[STREET_ADDRESS]"
click at [757, 128] on li "[STREET_ADDRESS]" at bounding box center [803, 120] width 183 height 24
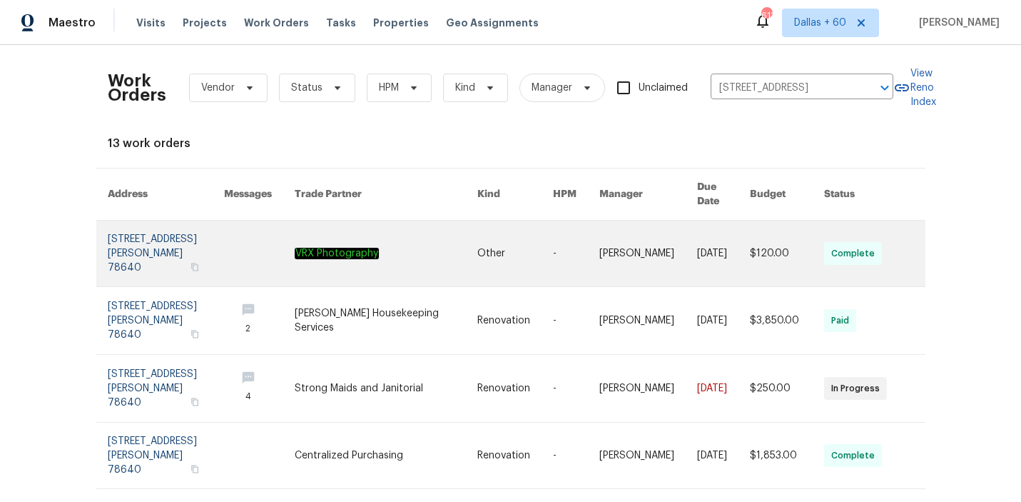
click at [497, 249] on link at bounding box center [516, 254] width 76 height 66
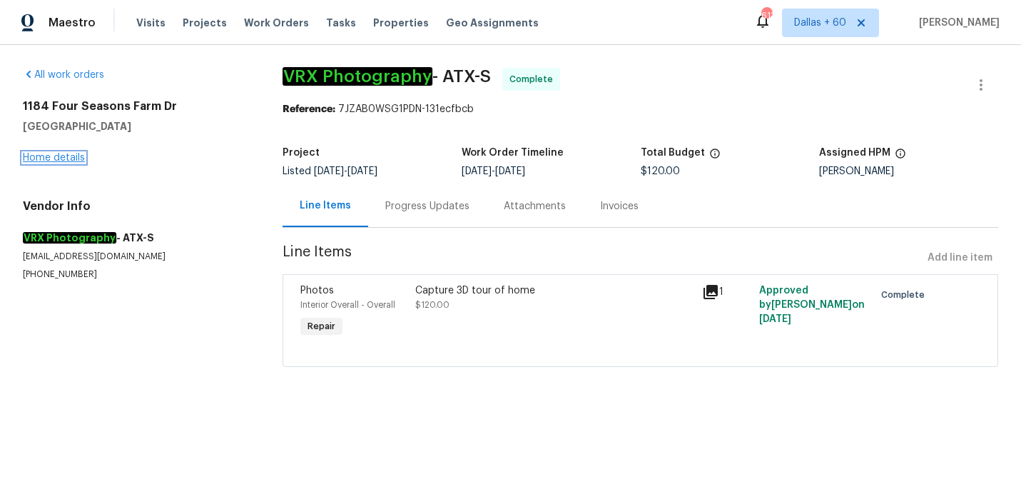
click at [55, 156] on link "Home details" at bounding box center [54, 158] width 62 height 10
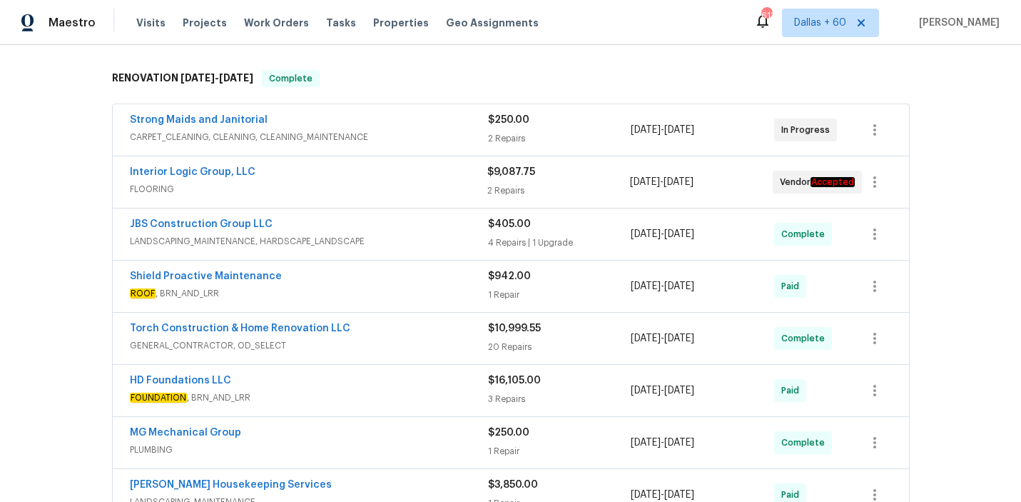
click at [398, 127] on div "Strong Maids and Janitorial" at bounding box center [309, 121] width 358 height 17
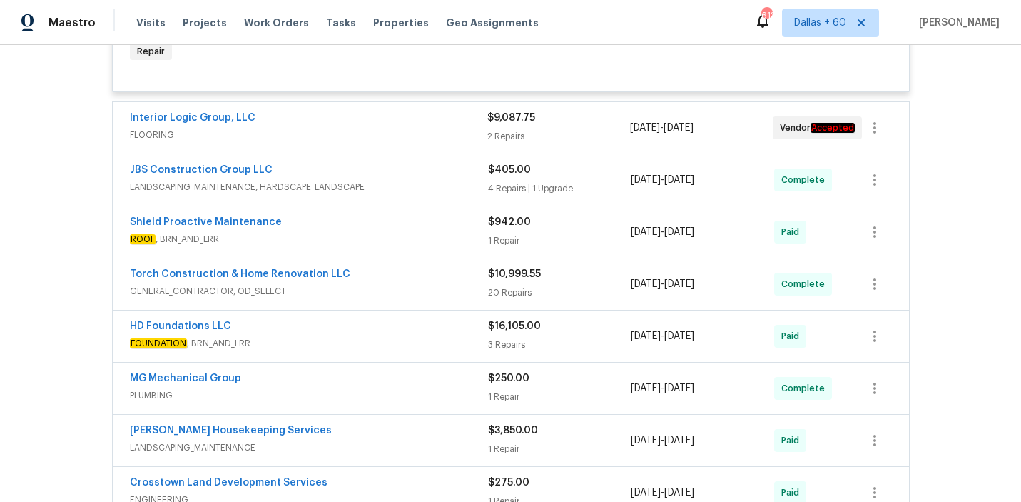
scroll to position [1034, 0]
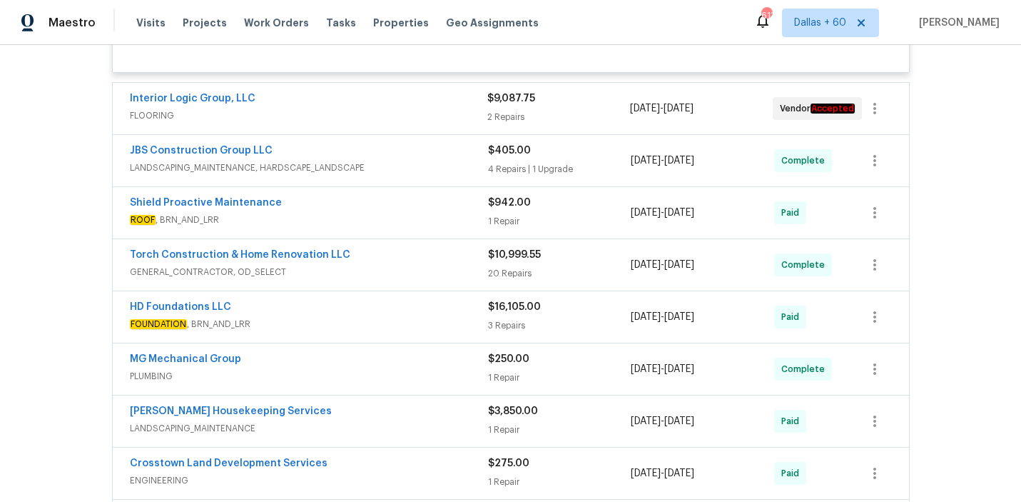
click at [408, 113] on span "FLOORING" at bounding box center [309, 115] width 358 height 14
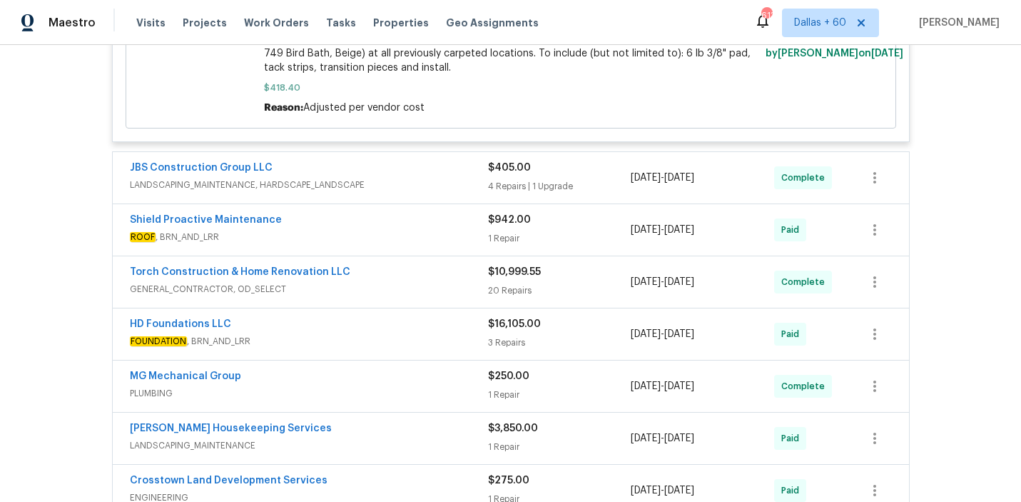
scroll to position [1647, 0]
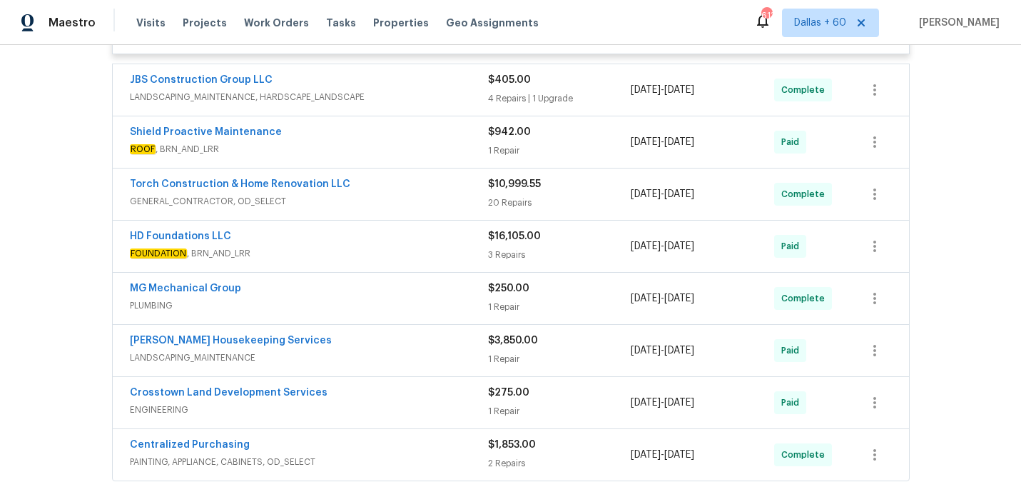
click at [425, 86] on div "JBS Construction Group LLC" at bounding box center [309, 81] width 358 height 17
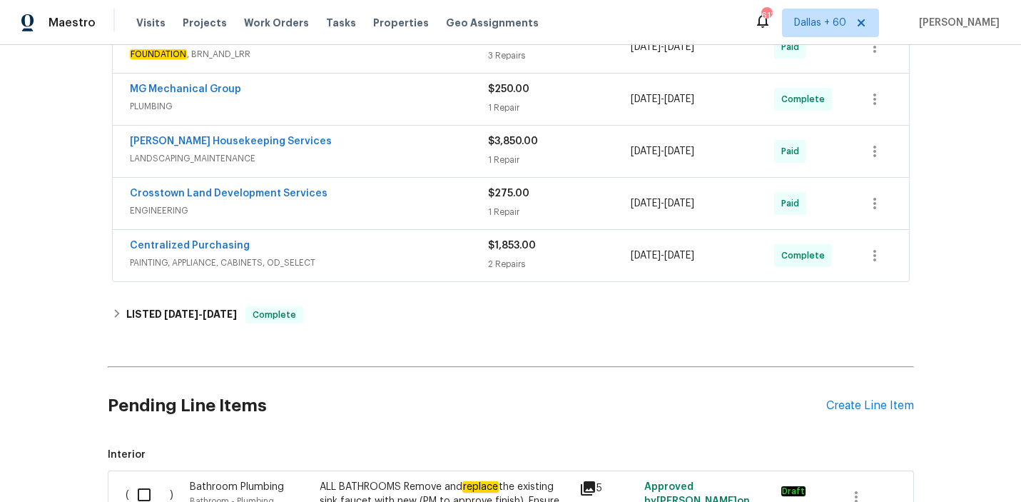
scroll to position [2612, 0]
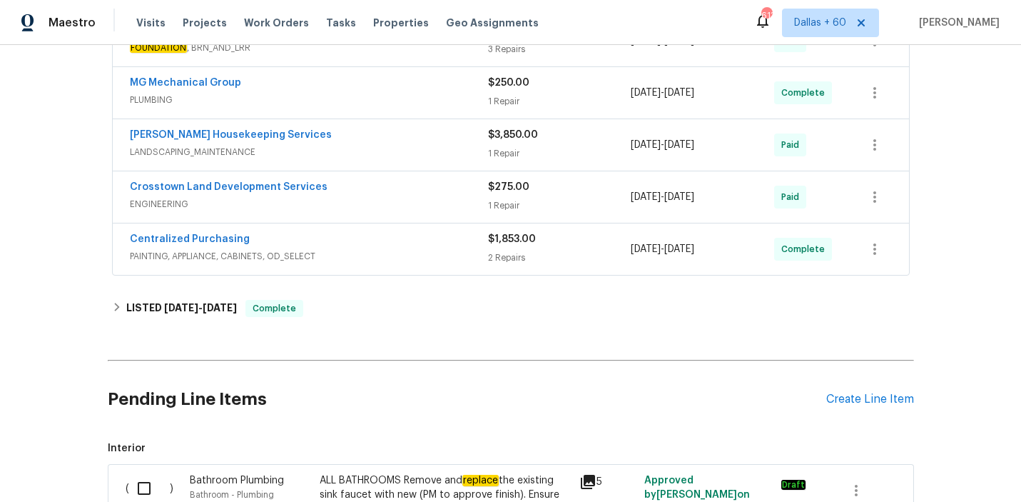
click at [435, 207] on span "ENGINEERING" at bounding box center [309, 204] width 358 height 14
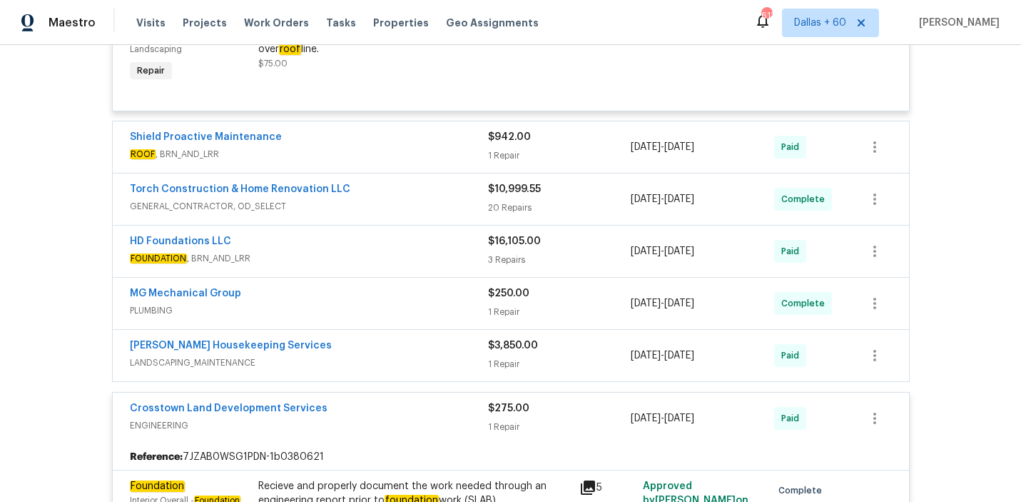
scroll to position [2393, 0]
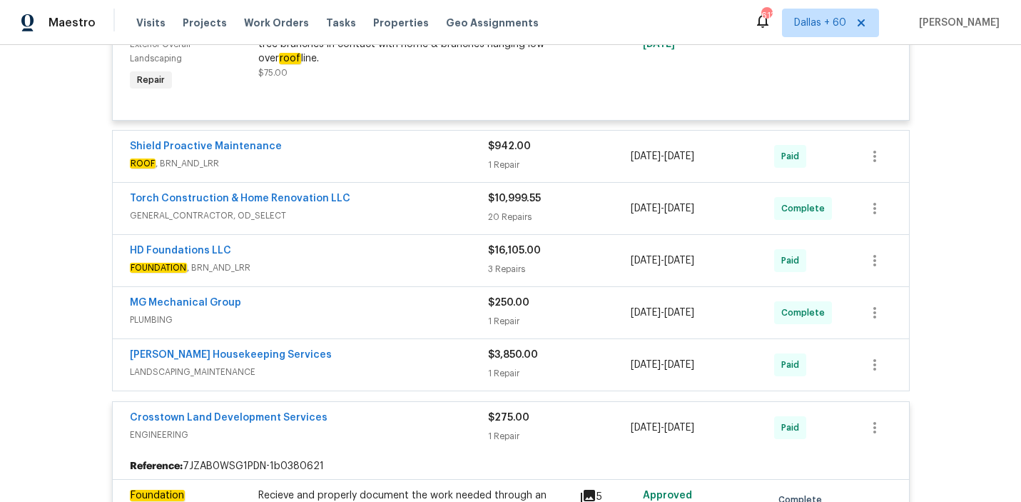
click at [397, 275] on span "FOUNDATION , BRN_AND_LRR" at bounding box center [309, 268] width 358 height 14
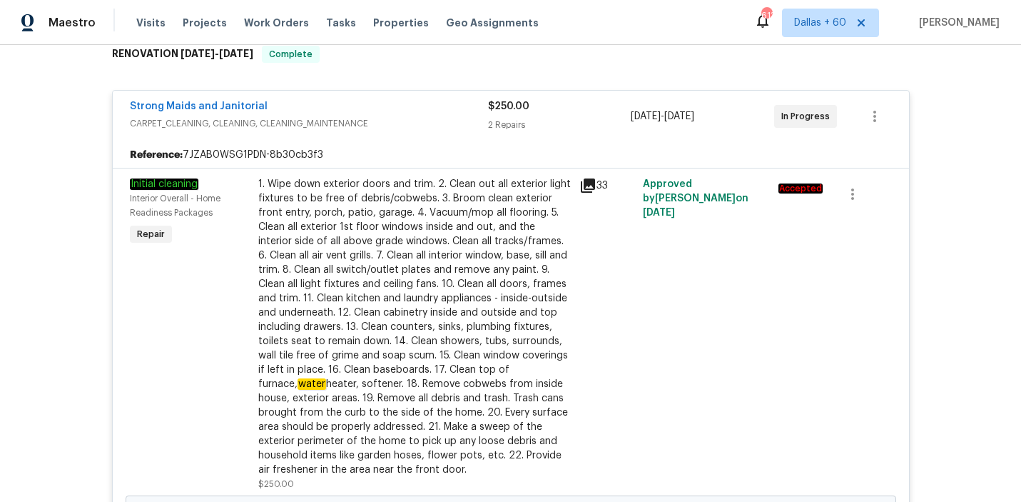
scroll to position [0, 0]
